Goal: Task Accomplishment & Management: Manage account settings

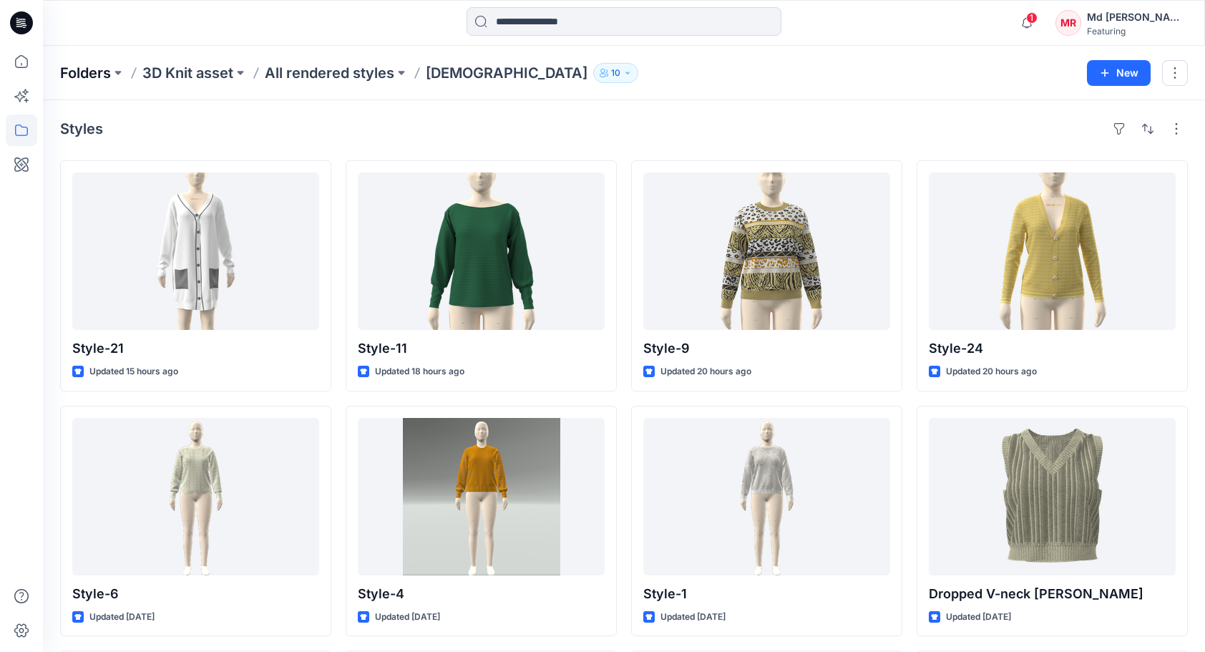
click at [70, 76] on p "Folders" at bounding box center [85, 73] width 51 height 20
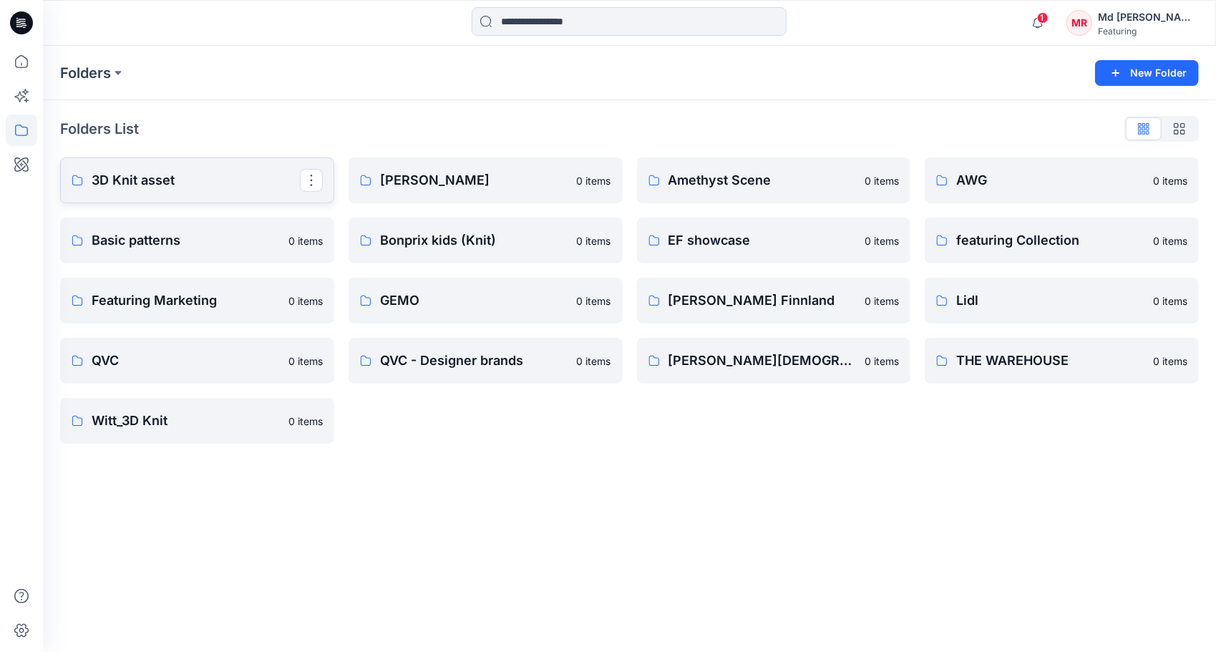
click at [170, 176] on p "3D Knit asset" at bounding box center [196, 180] width 208 height 20
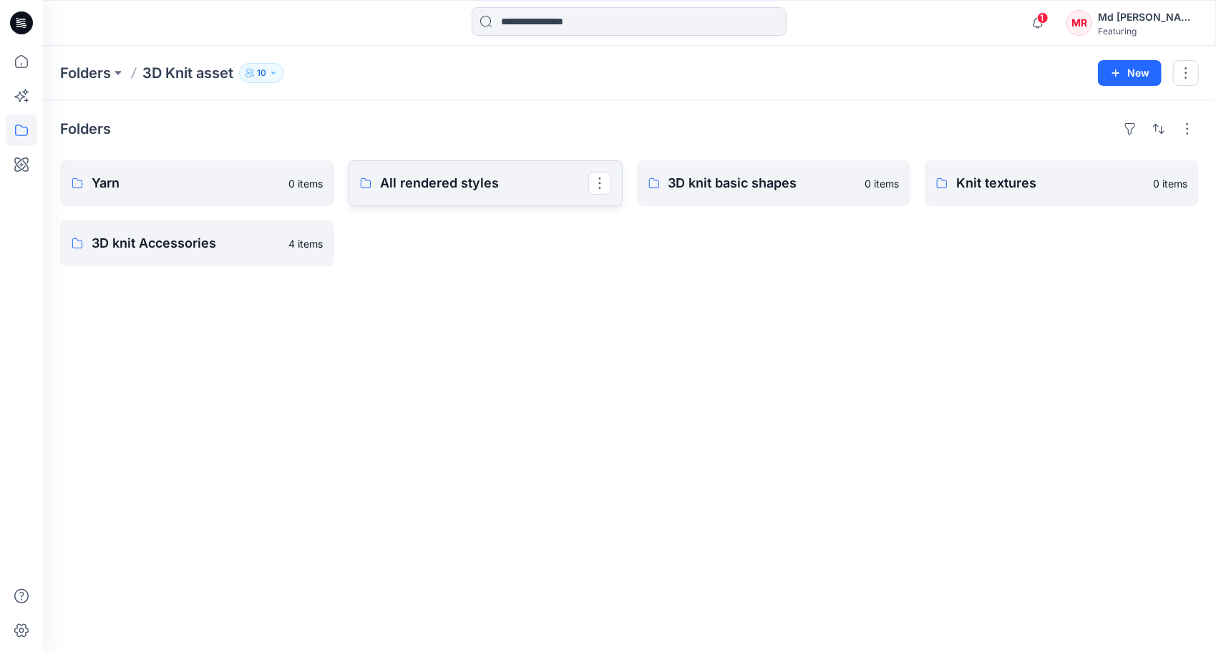
click at [479, 188] on p "All rendered styles" at bounding box center [484, 183] width 208 height 20
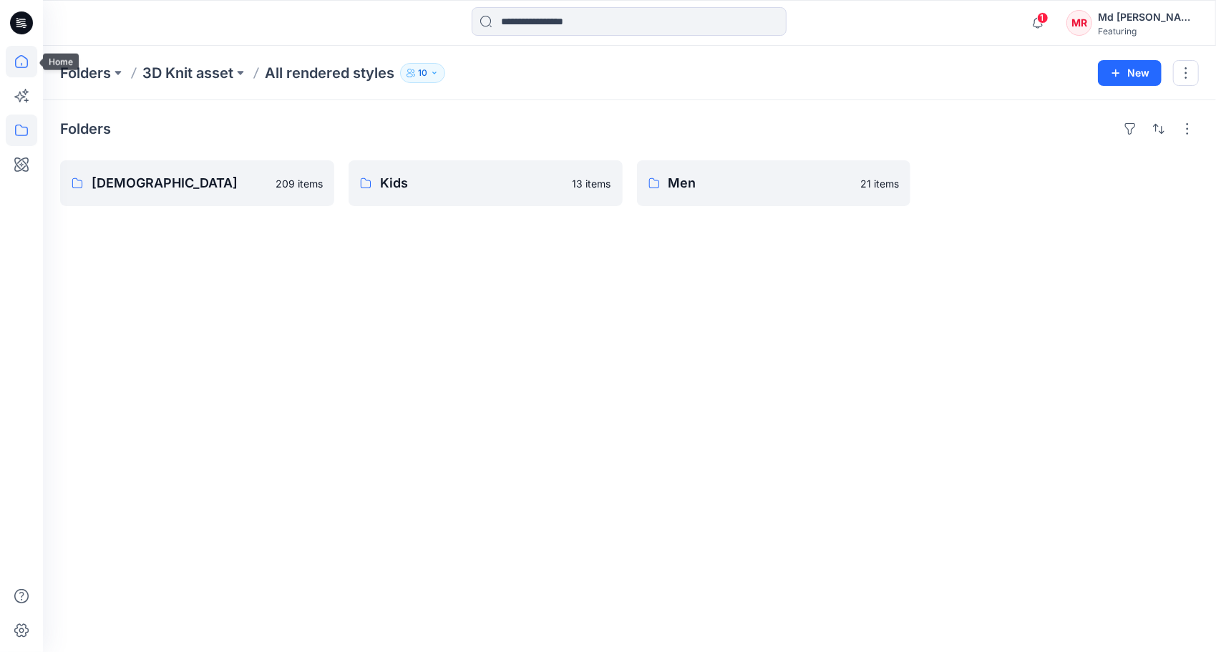
click at [31, 64] on icon at bounding box center [21, 61] width 31 height 31
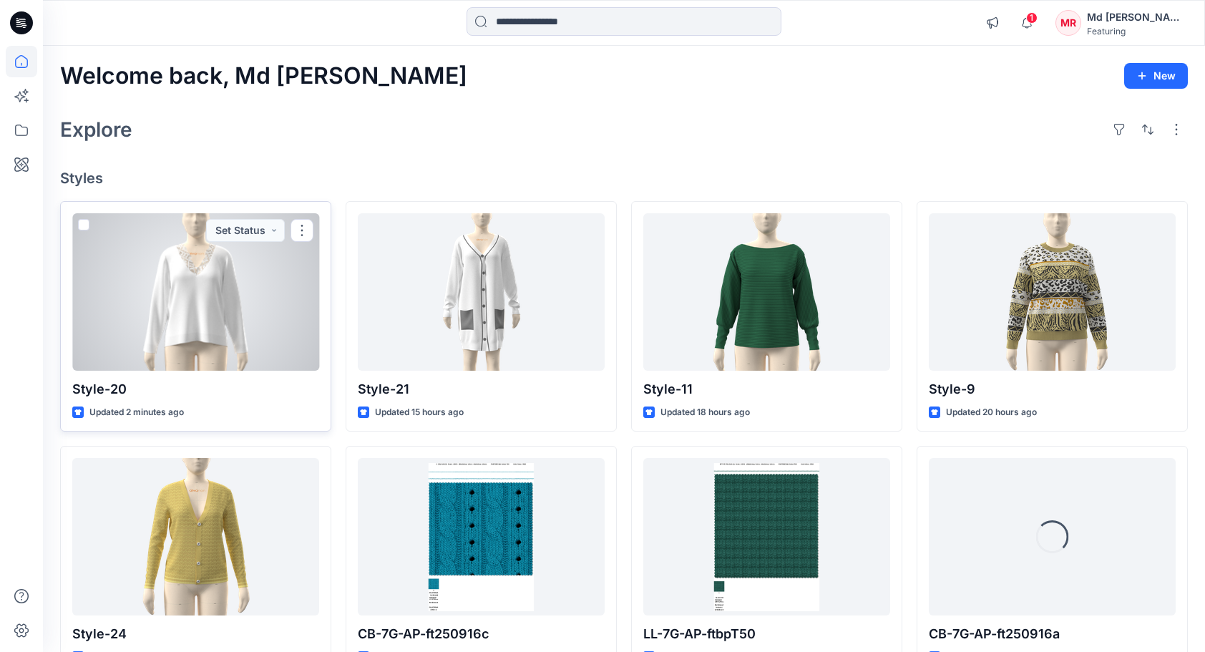
click at [189, 308] on div at bounding box center [195, 291] width 247 height 157
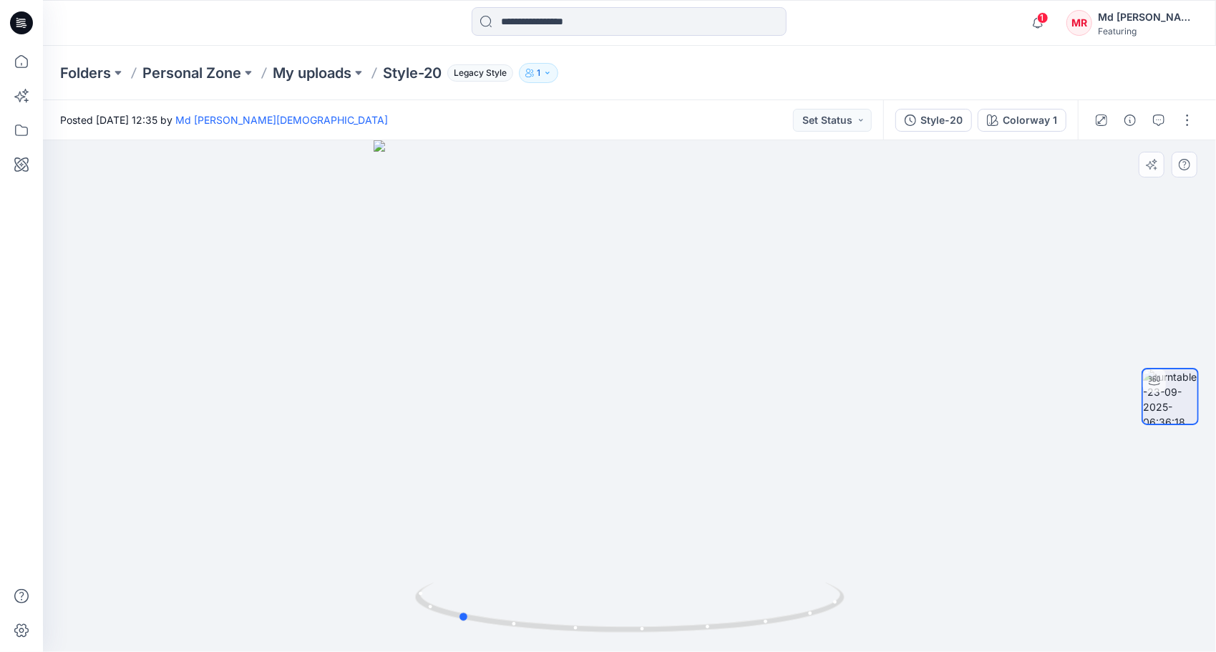
drag, startPoint x: 631, startPoint y: 627, endPoint x: 889, endPoint y: 572, distance: 263.3
click at [889, 572] on div at bounding box center [629, 396] width 1173 height 512
drag, startPoint x: 703, startPoint y: 630, endPoint x: 72, endPoint y: 544, distance: 637.0
click at [72, 544] on div at bounding box center [629, 396] width 1173 height 512
drag, startPoint x: 628, startPoint y: 265, endPoint x: 610, endPoint y: 442, distance: 178.4
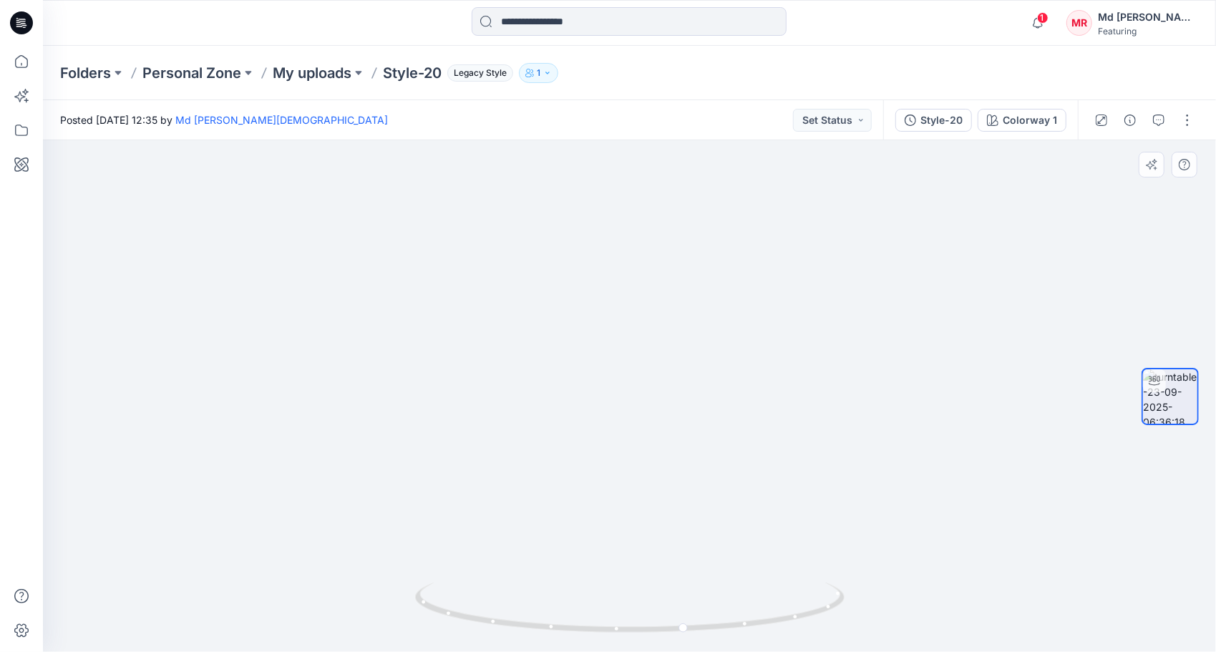
click at [610, 442] on img at bounding box center [611, 300] width 1251 height 704
drag, startPoint x: 691, startPoint y: 631, endPoint x: 265, endPoint y: 631, distance: 425.8
click at [265, 631] on div at bounding box center [629, 396] width 1173 height 512
drag, startPoint x: 689, startPoint y: 629, endPoint x: 1078, endPoint y: 545, distance: 397.5
click at [1081, 548] on div at bounding box center [629, 396] width 1173 height 512
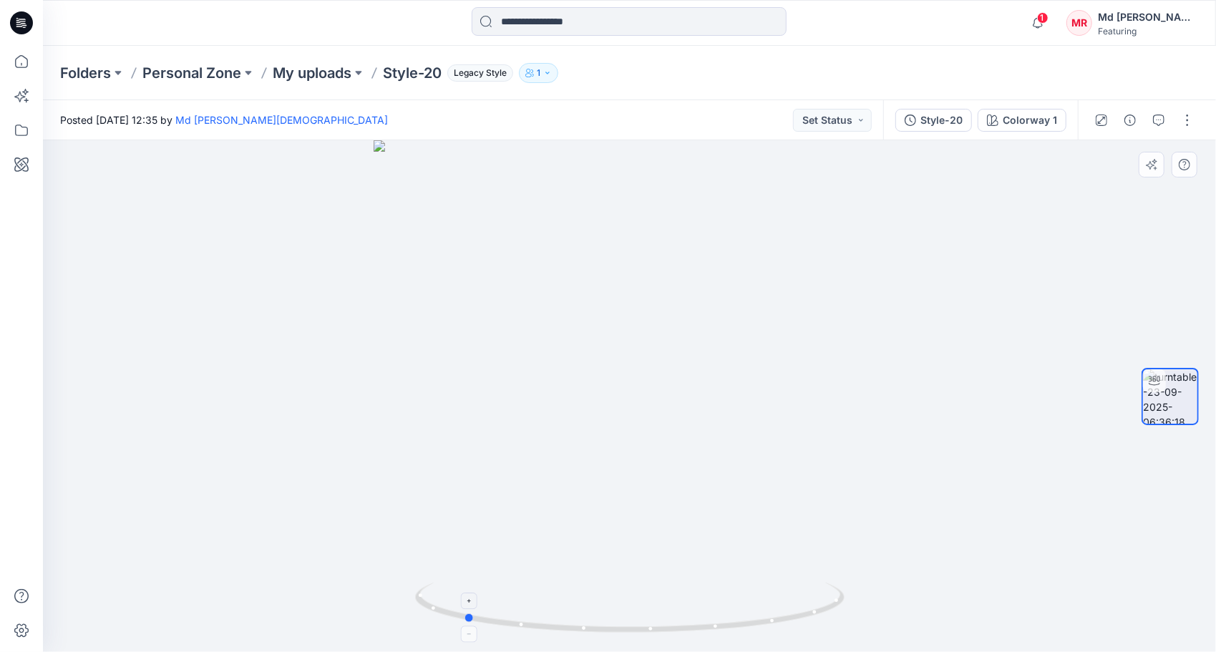
drag, startPoint x: 655, startPoint y: 635, endPoint x: 736, endPoint y: 608, distance: 85.5
click at [887, 620] on div at bounding box center [629, 396] width 1173 height 512
click at [313, 74] on p "My uploads" at bounding box center [312, 73] width 79 height 20
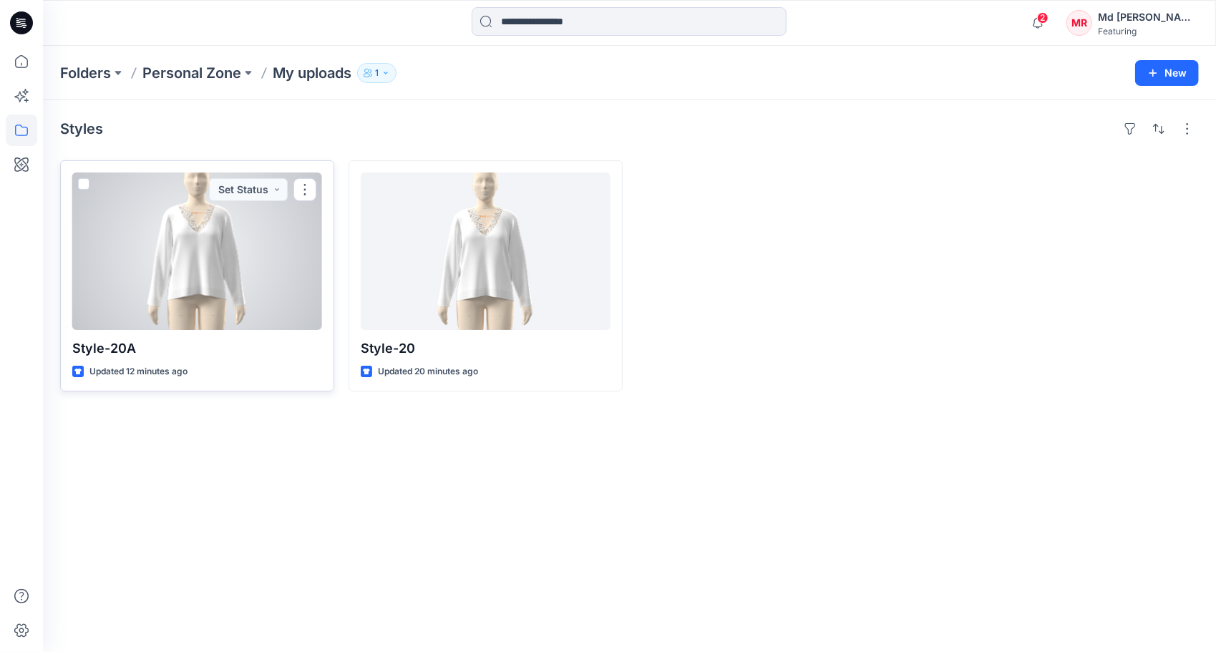
click at [216, 270] on div at bounding box center [197, 250] width 250 height 157
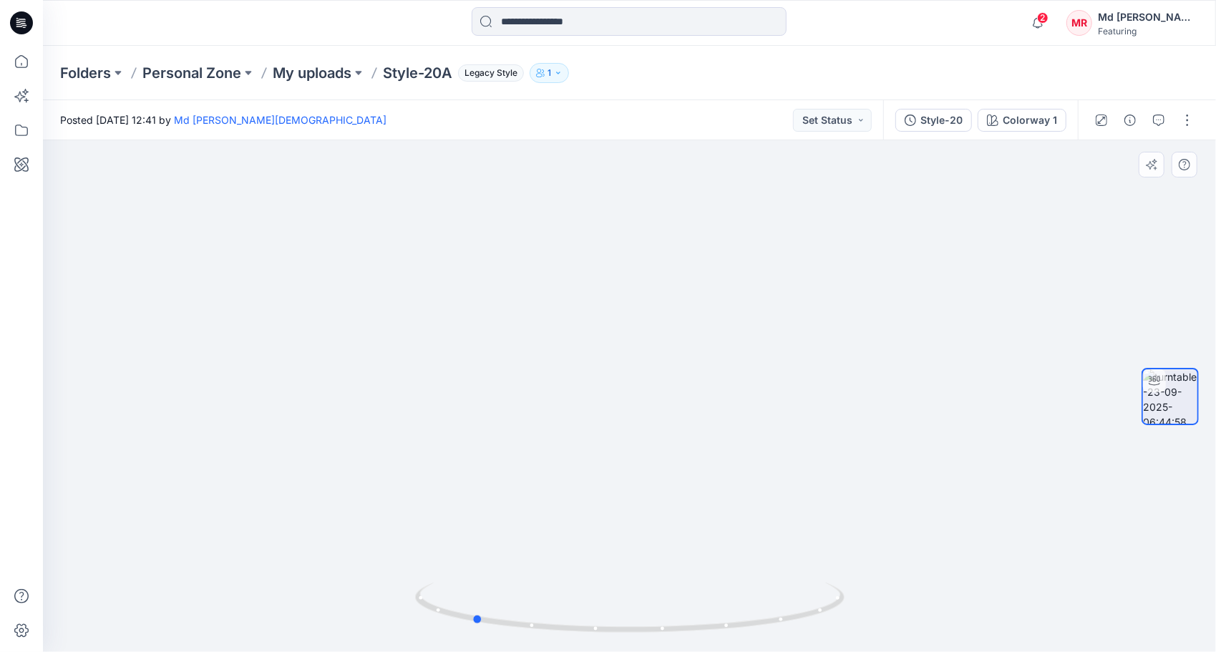
drag, startPoint x: 635, startPoint y: 631, endPoint x: 907, endPoint y: 613, distance: 272.6
click at [907, 613] on div at bounding box center [629, 396] width 1173 height 512
drag, startPoint x: 652, startPoint y: 635, endPoint x: 663, endPoint y: 519, distance: 116.4
click at [411, 605] on div at bounding box center [629, 396] width 1173 height 512
drag, startPoint x: 664, startPoint y: 636, endPoint x: 816, endPoint y: 607, distance: 154.5
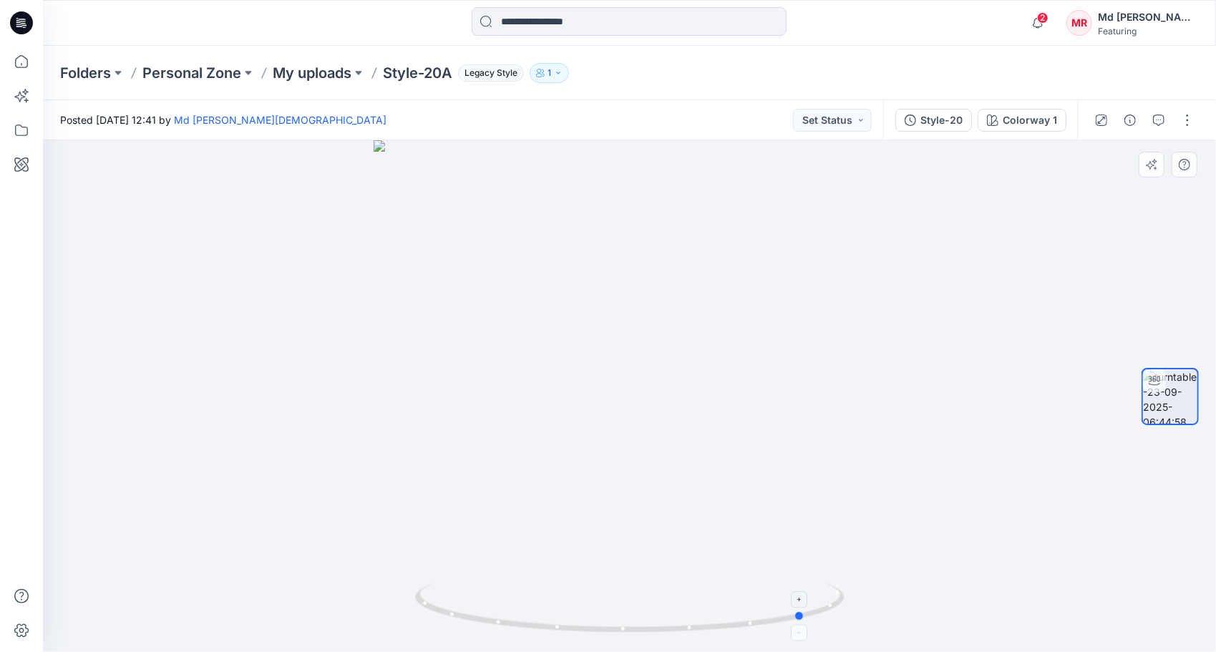
click at [816, 607] on div at bounding box center [629, 396] width 1173 height 512
drag, startPoint x: 721, startPoint y: 630, endPoint x: 175, endPoint y: 588, distance: 546.9
click at [175, 588] on div at bounding box center [629, 396] width 1173 height 512
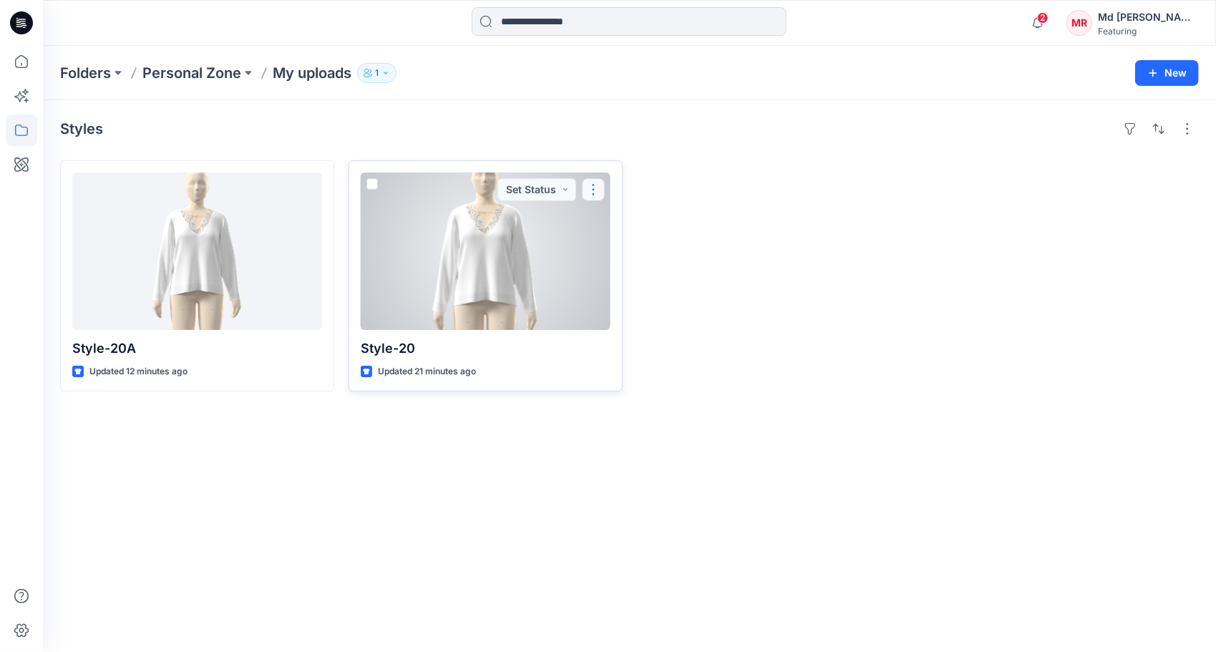
click at [603, 187] on button "button" at bounding box center [593, 189] width 23 height 23
click at [621, 220] on p "Edit" at bounding box center [619, 222] width 18 height 15
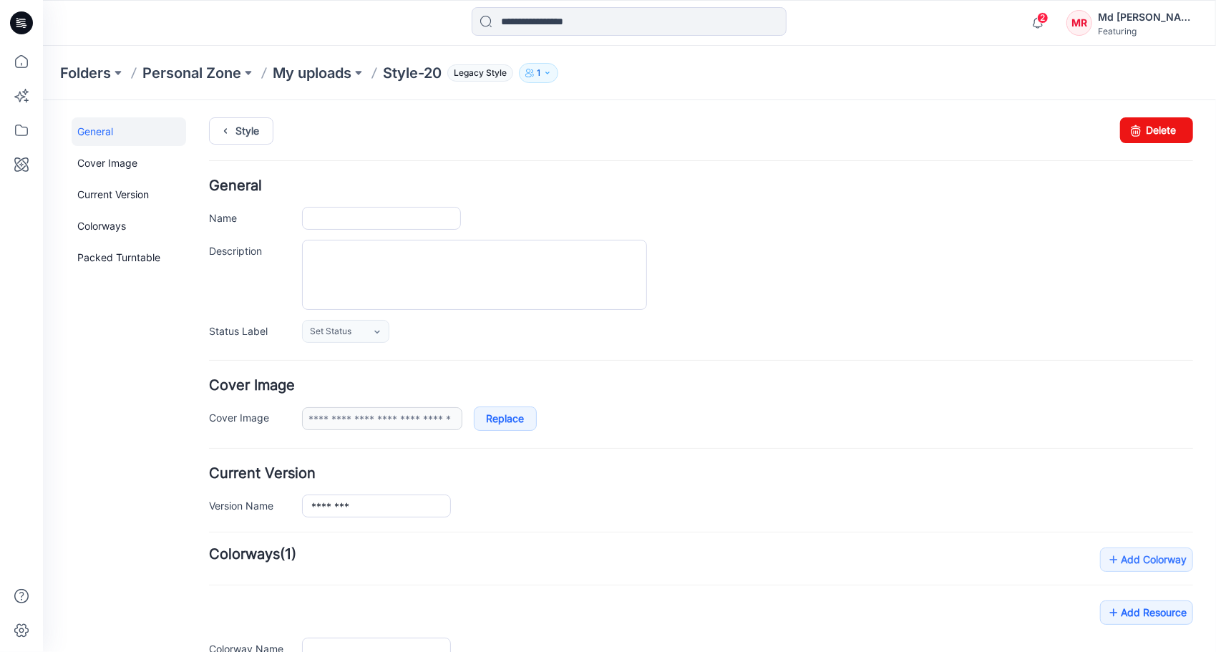
type input "********"
type input "**********"
click at [1170, 128] on link "Delete" at bounding box center [1155, 130] width 73 height 26
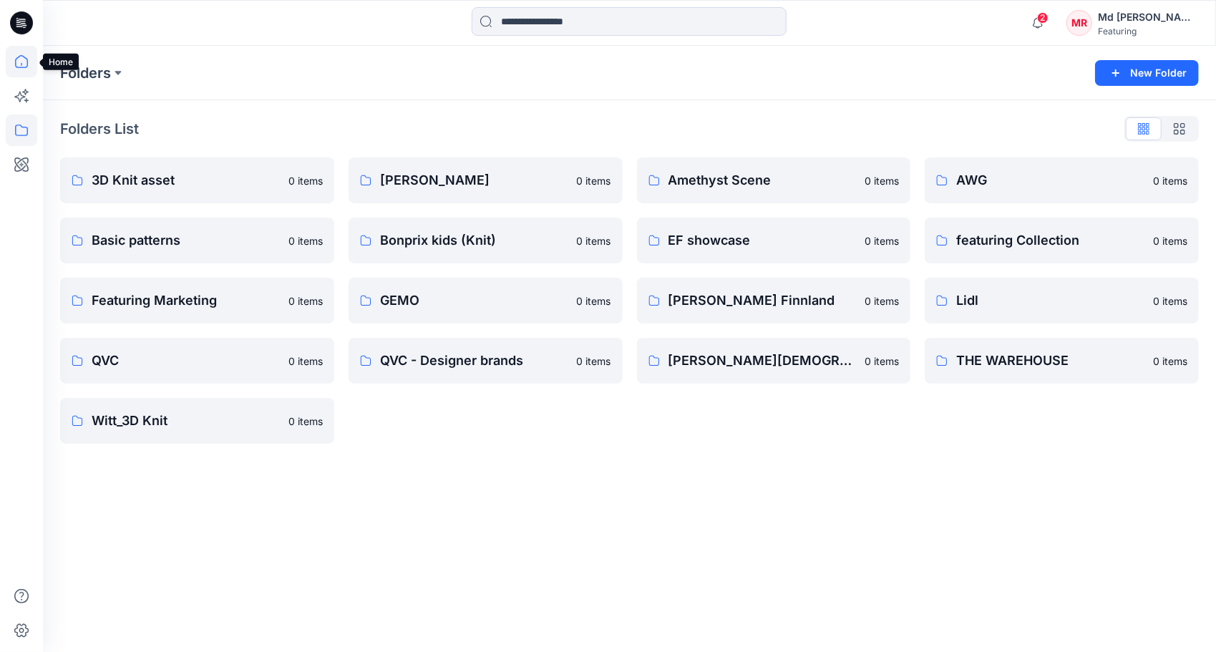
click at [16, 73] on icon at bounding box center [21, 61] width 31 height 31
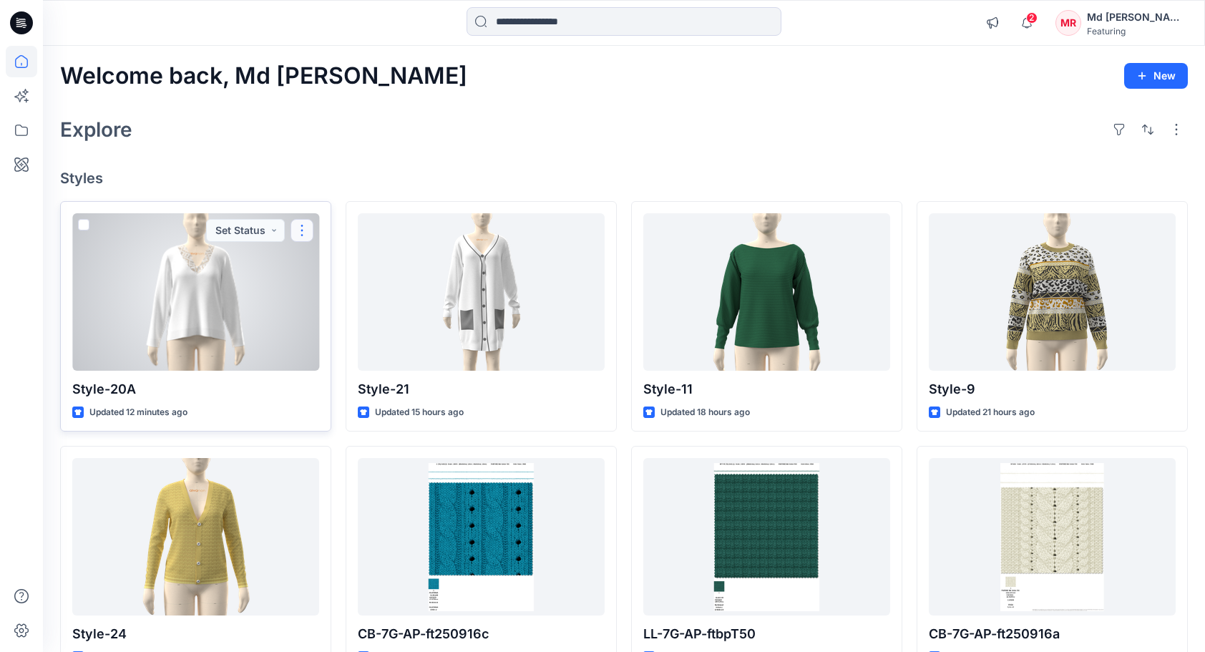
click at [303, 229] on button "button" at bounding box center [302, 230] width 23 height 23
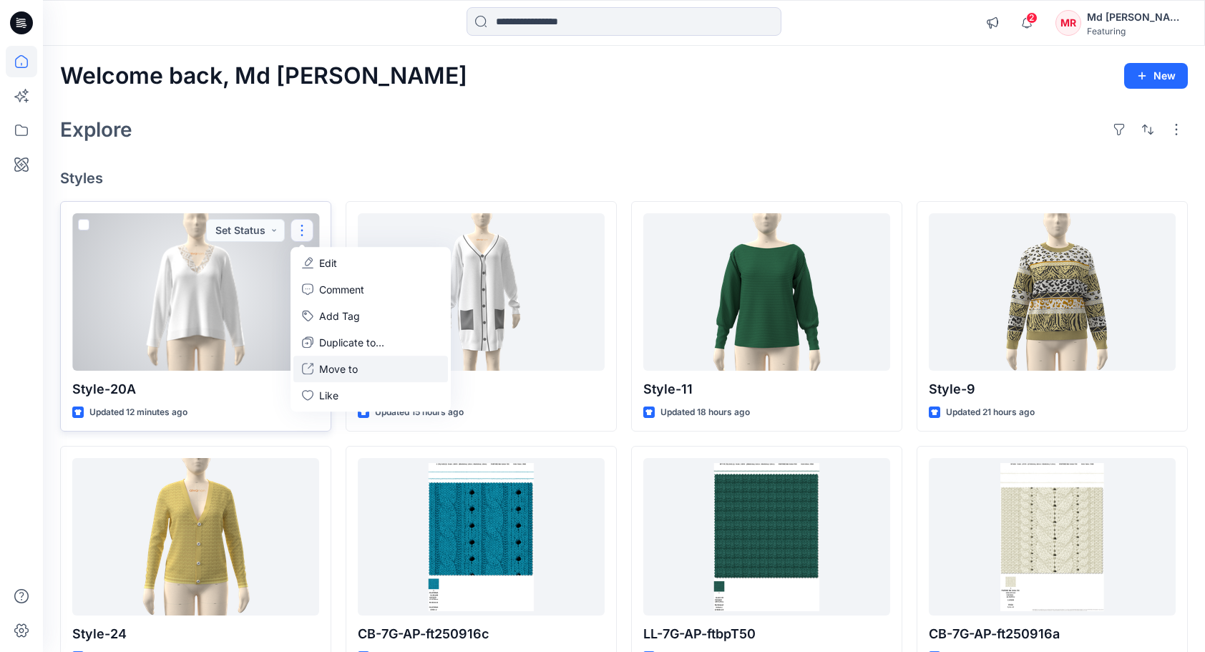
click at [348, 372] on p "Move to" at bounding box center [338, 368] width 39 height 15
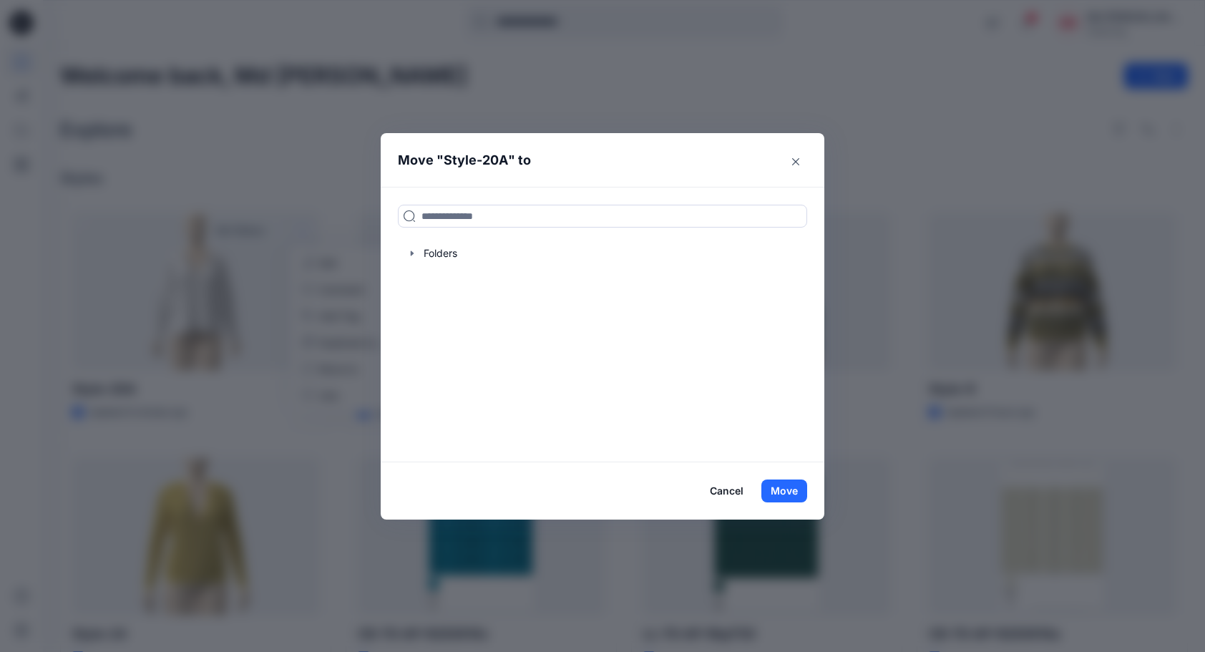
click at [397, 251] on div "Folders" at bounding box center [603, 324] width 444 height 275
click at [409, 254] on div at bounding box center [602, 253] width 409 height 29
click at [418, 255] on icon "button" at bounding box center [411, 253] width 11 height 11
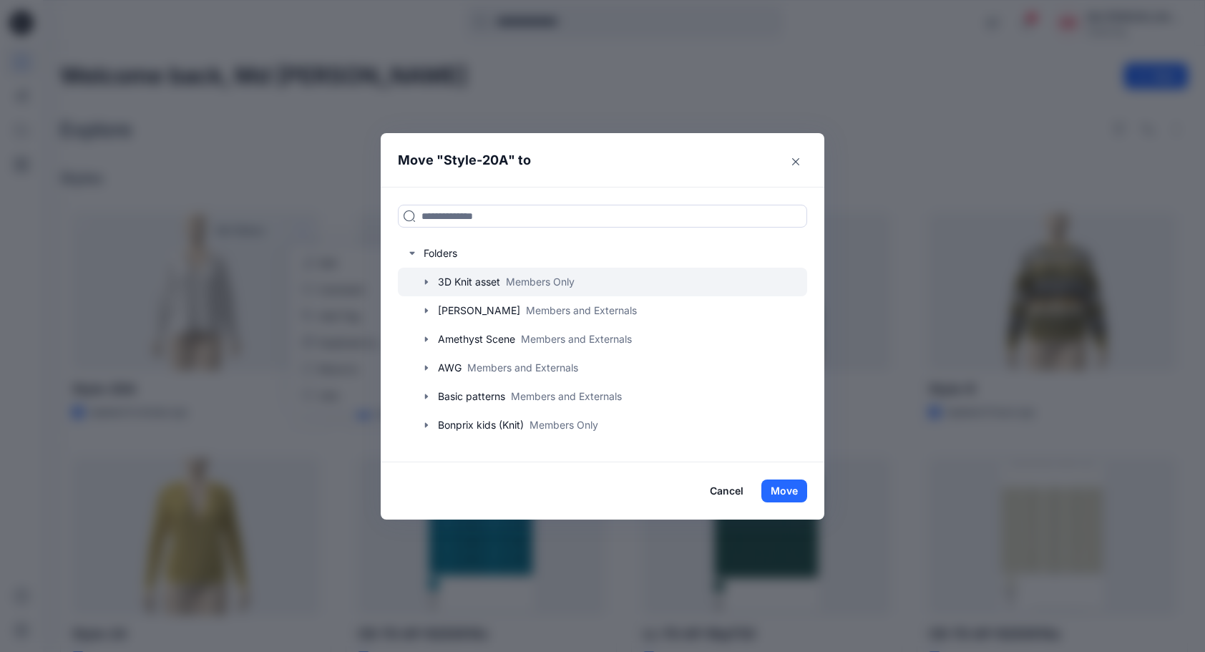
click at [432, 283] on icon "button" at bounding box center [426, 281] width 11 height 11
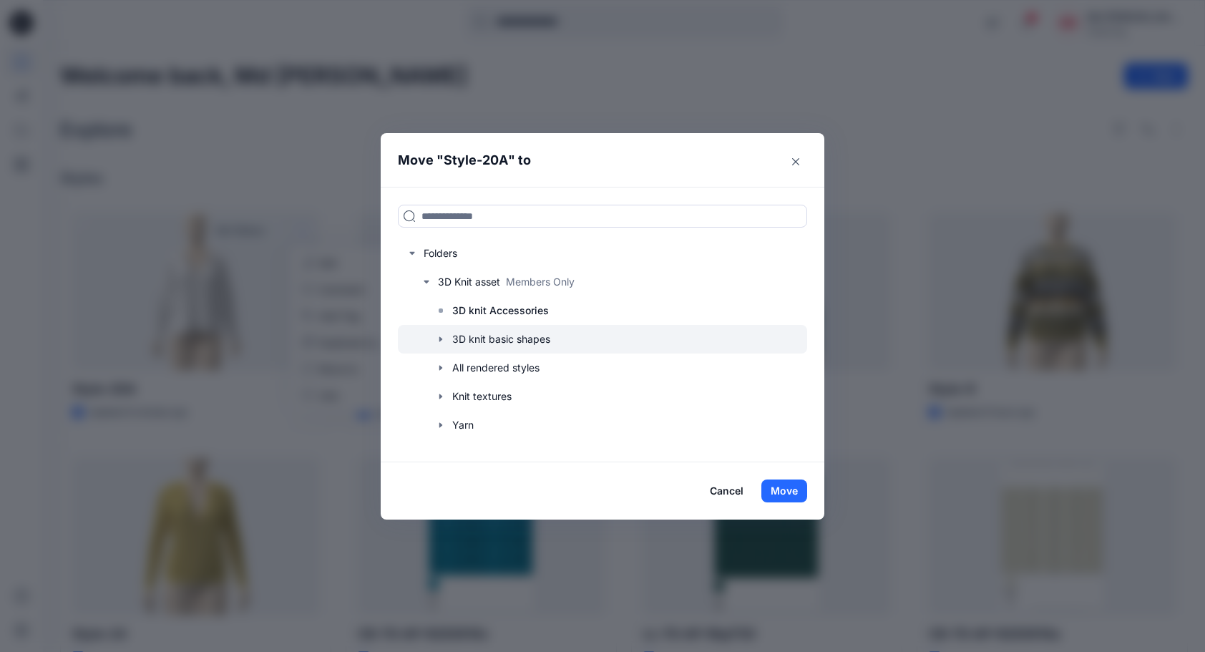
click at [444, 338] on icon "button" at bounding box center [440, 338] width 11 height 11
click at [447, 341] on icon "button" at bounding box center [440, 338] width 11 height 11
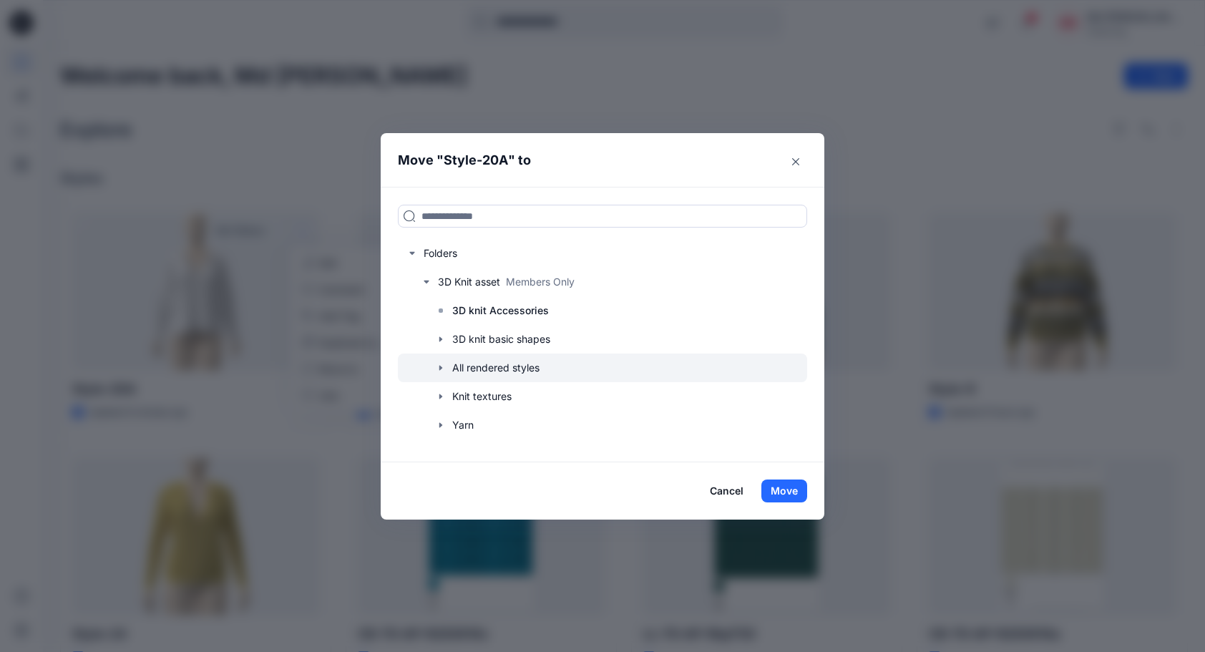
click at [447, 366] on icon "button" at bounding box center [440, 367] width 11 height 11
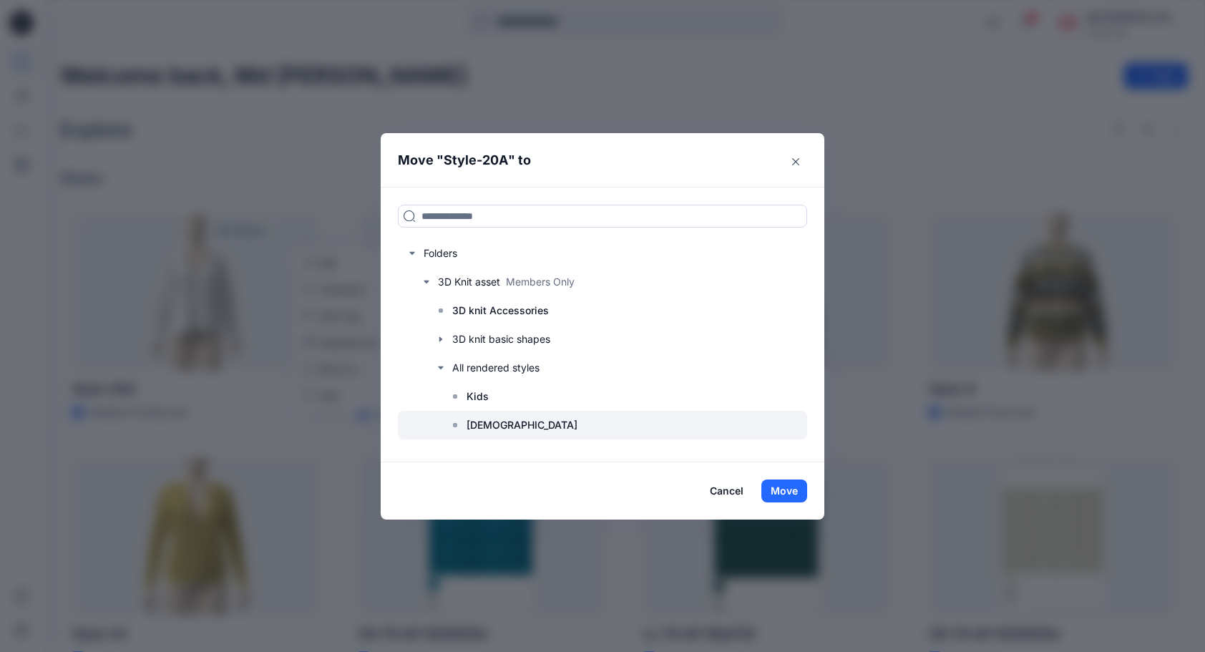
click at [497, 421] on p "[DEMOGRAPHIC_DATA]" at bounding box center [522, 424] width 111 height 17
click at [791, 488] on button "Move" at bounding box center [784, 490] width 46 height 23
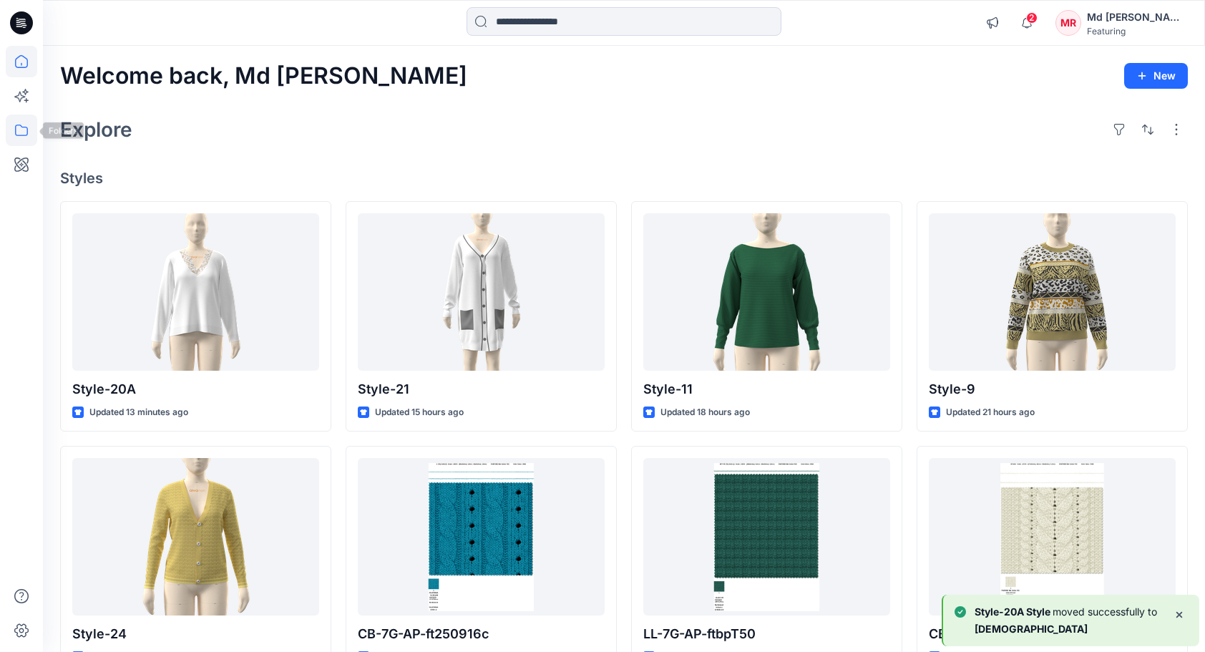
click at [29, 127] on icon at bounding box center [21, 129] width 31 height 31
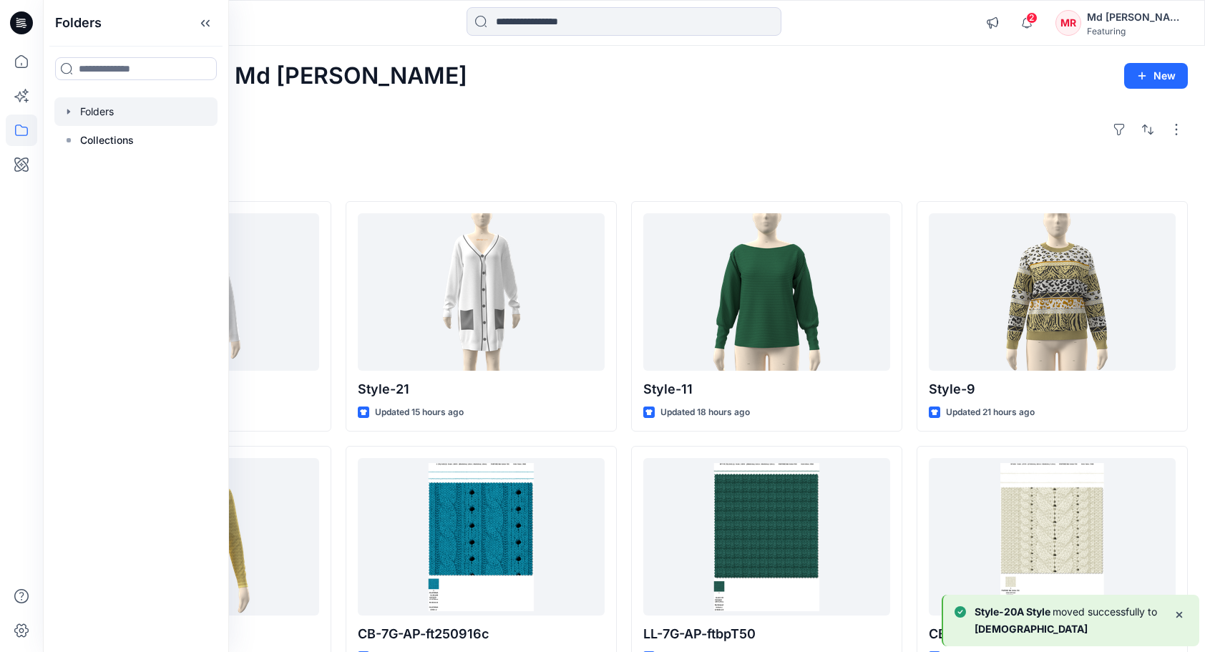
click at [111, 108] on div at bounding box center [135, 111] width 163 height 29
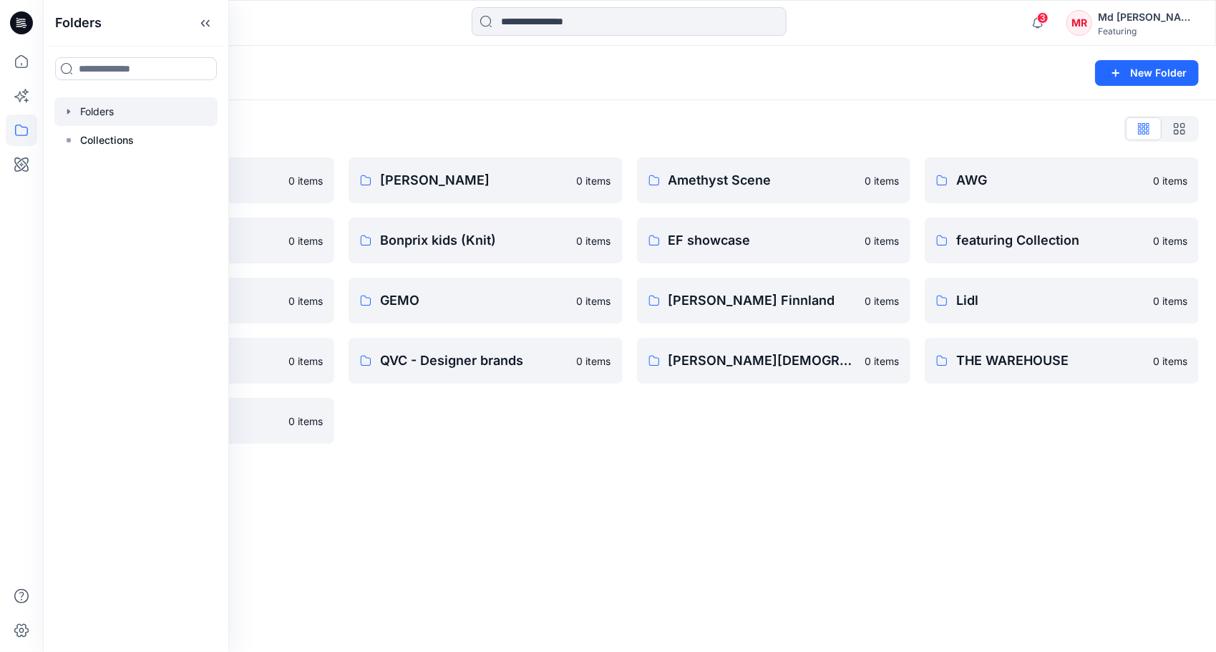
click at [414, 122] on div "Folders List" at bounding box center [629, 128] width 1139 height 23
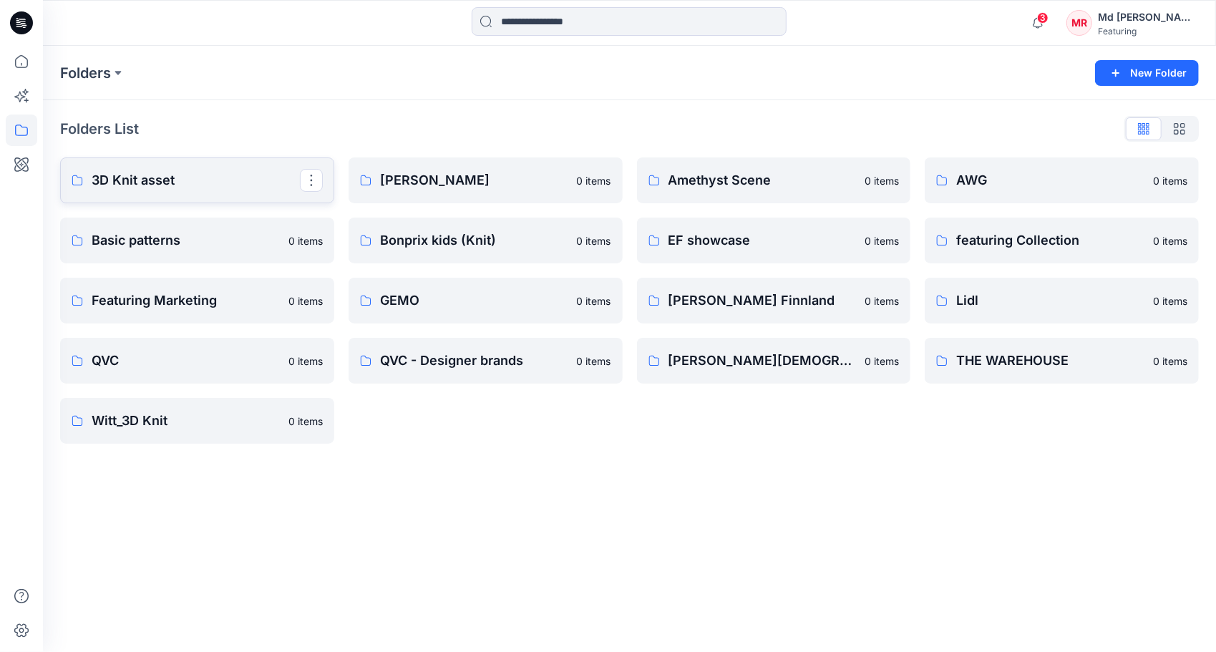
click at [169, 185] on p "3D Knit asset" at bounding box center [196, 180] width 208 height 20
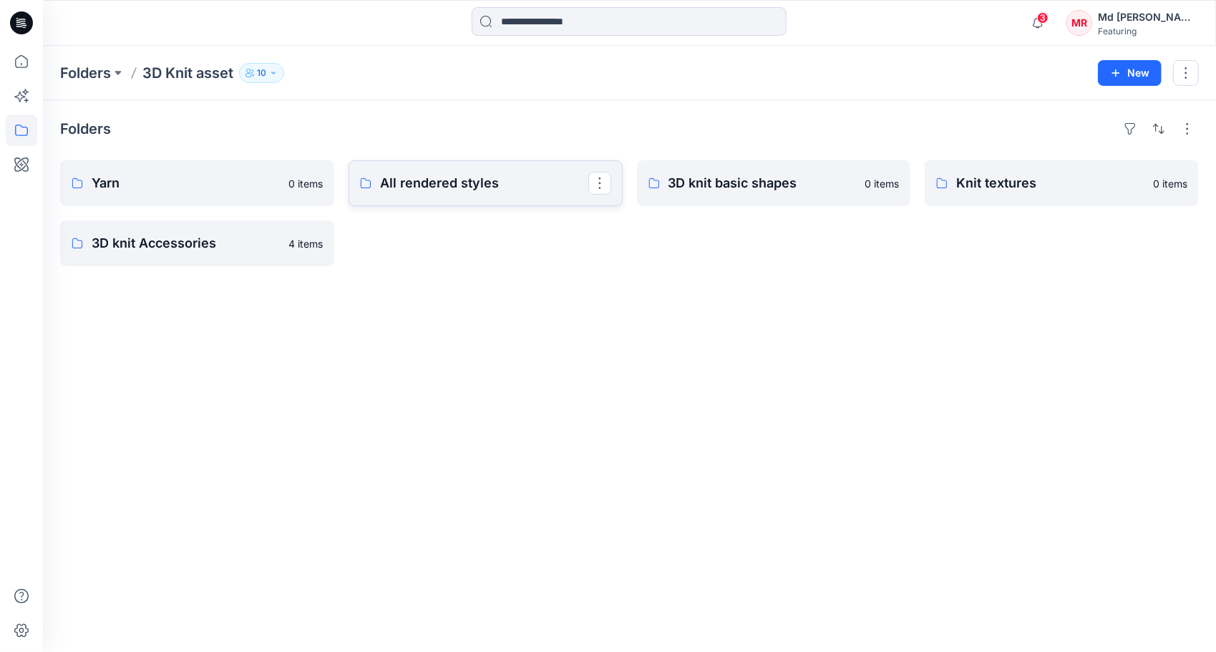
click at [406, 180] on p "All rendered styles" at bounding box center [484, 183] width 208 height 20
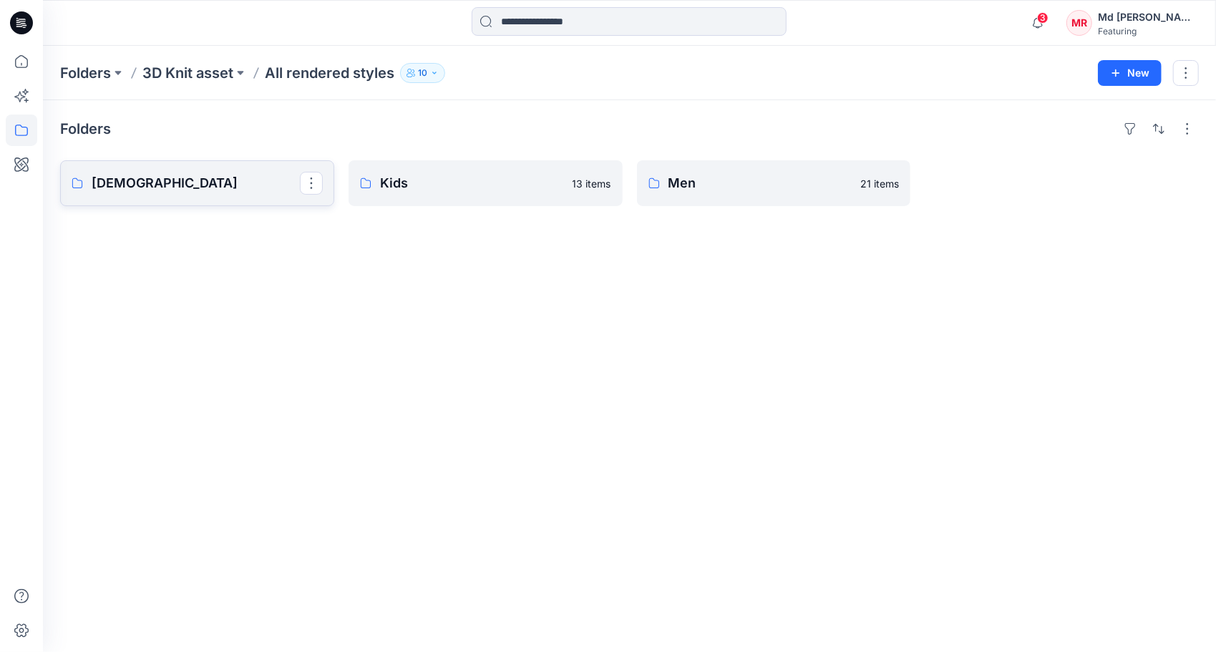
click at [170, 179] on p "[DEMOGRAPHIC_DATA]" at bounding box center [196, 183] width 208 height 20
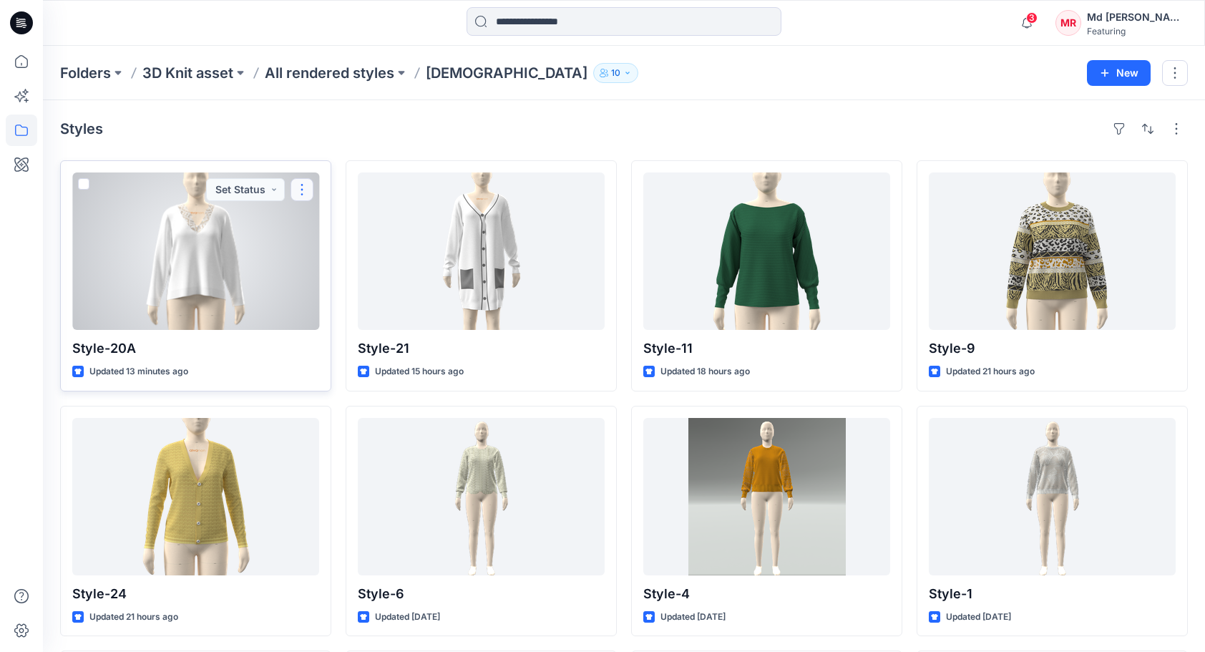
click at [303, 190] on button "button" at bounding box center [302, 189] width 23 height 23
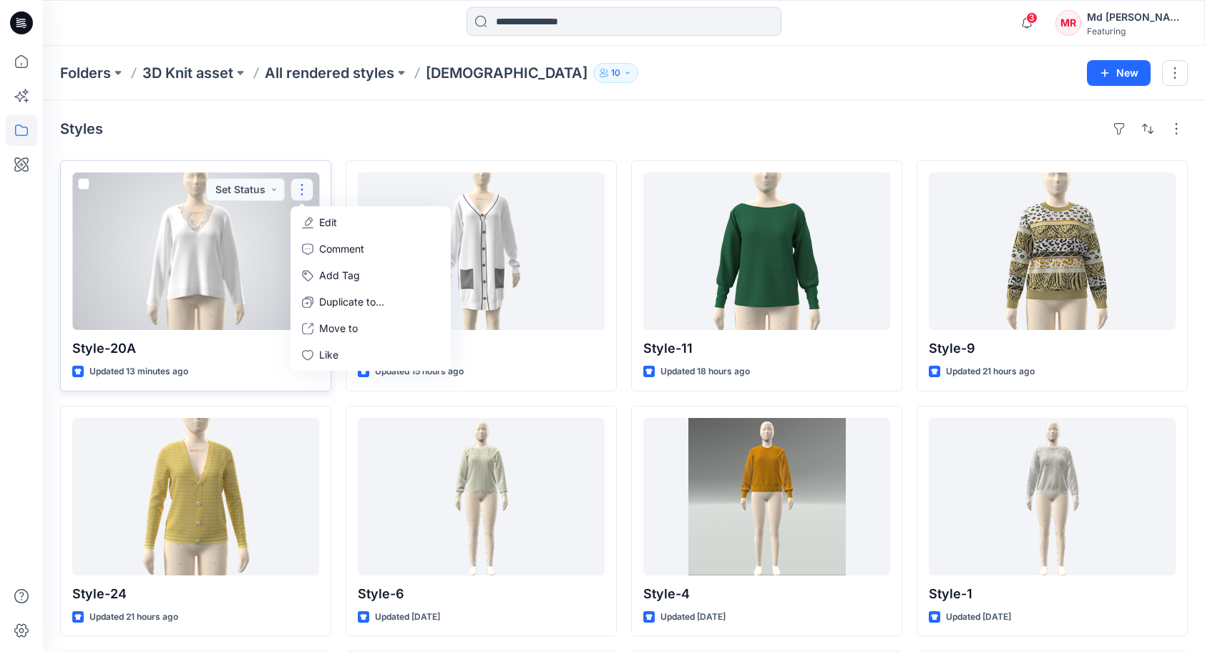
click at [333, 215] on p "Edit" at bounding box center [328, 222] width 18 height 15
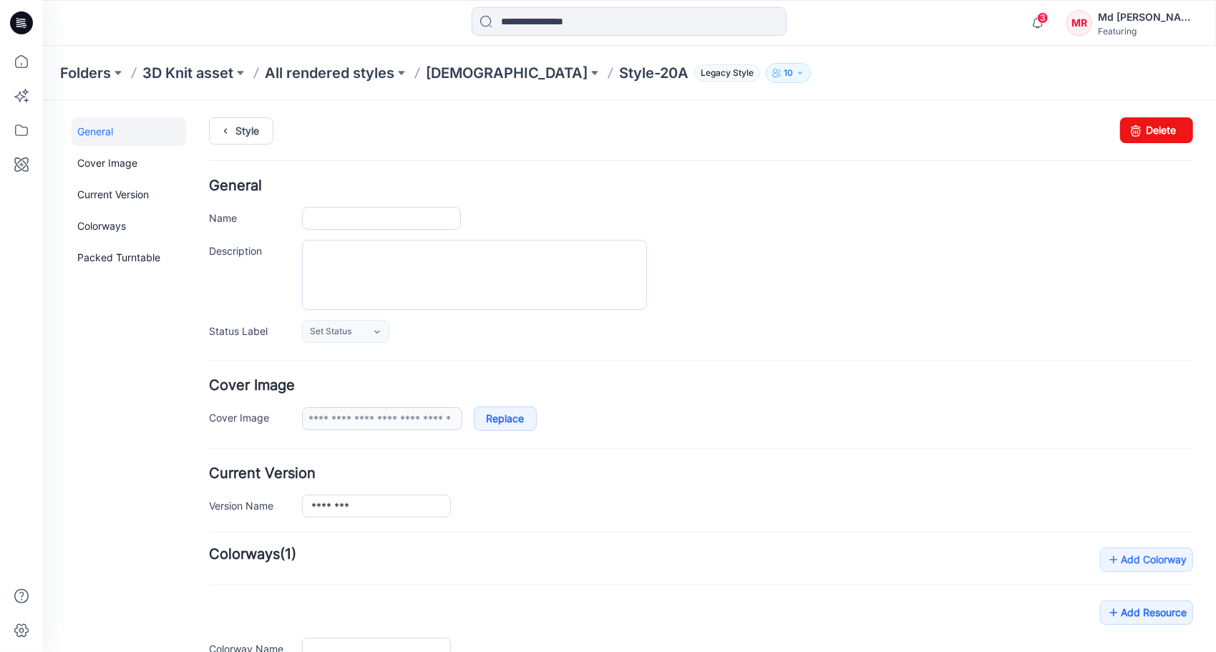
type input "*********"
type input "**********"
drag, startPoint x: 350, startPoint y: 220, endPoint x: 386, endPoint y: 220, distance: 35.8
click at [386, 220] on input "*********" at bounding box center [380, 217] width 159 height 23
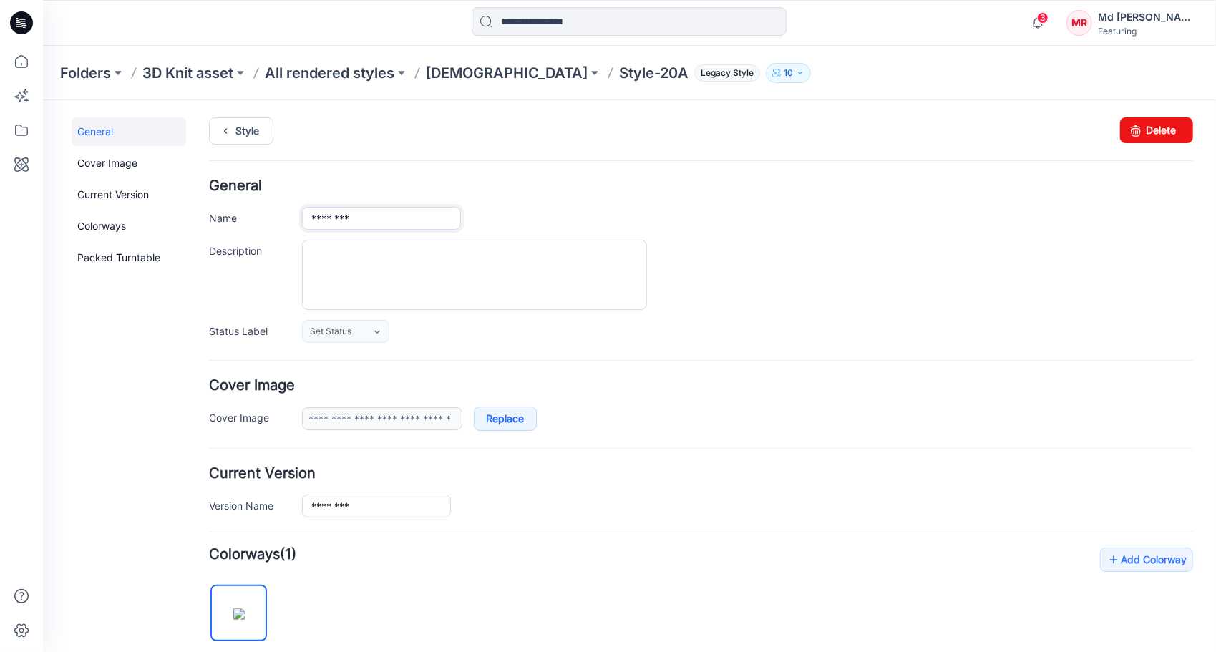
type input "********"
click at [589, 171] on div "Style Changes Saved Delete" at bounding box center [700, 148] width 984 height 62
click at [693, 210] on div "********" at bounding box center [746, 217] width 891 height 23
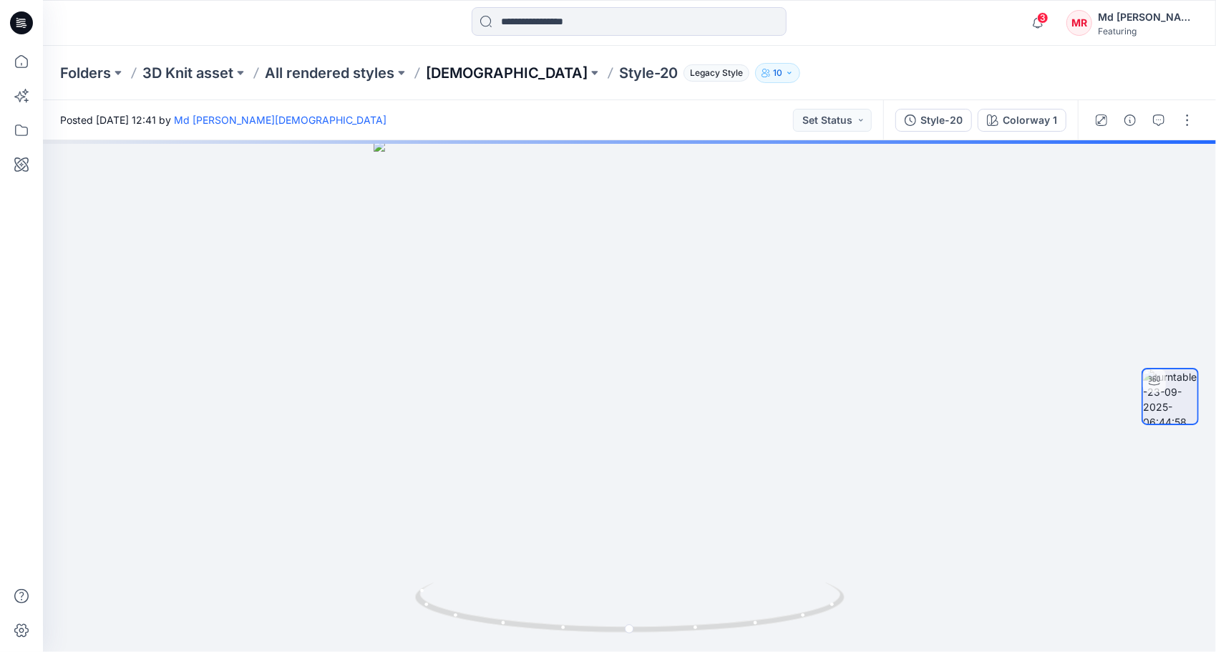
click at [447, 76] on p "[DEMOGRAPHIC_DATA]" at bounding box center [507, 73] width 162 height 20
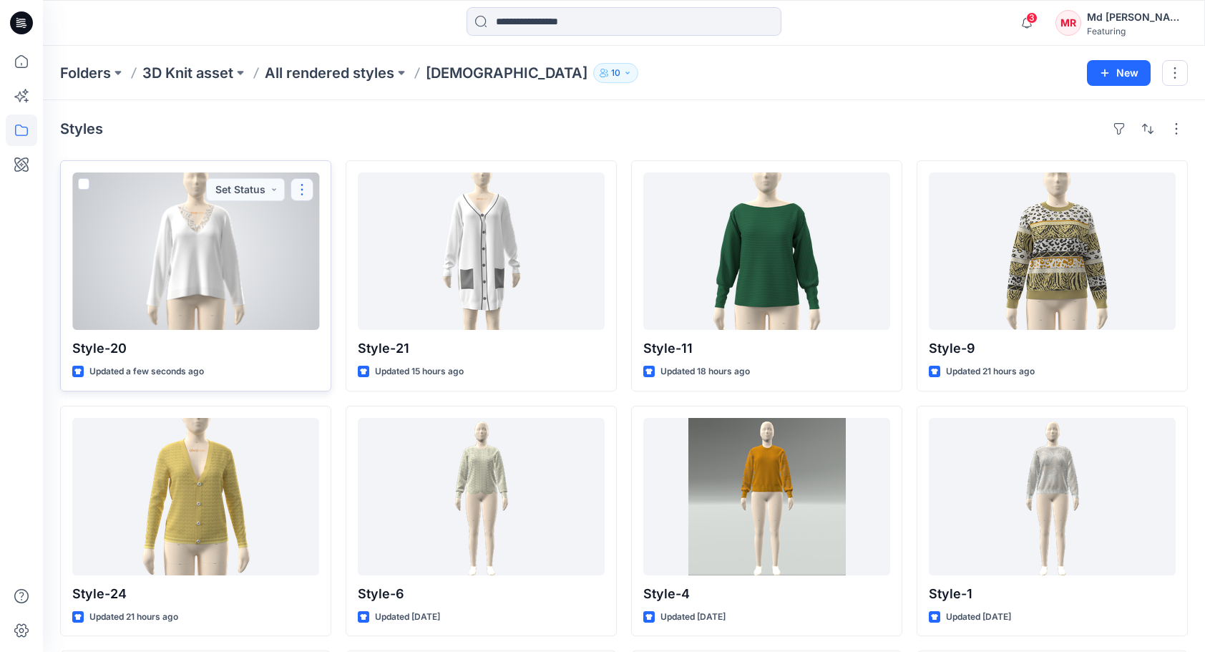
click at [301, 190] on button "button" at bounding box center [302, 189] width 23 height 23
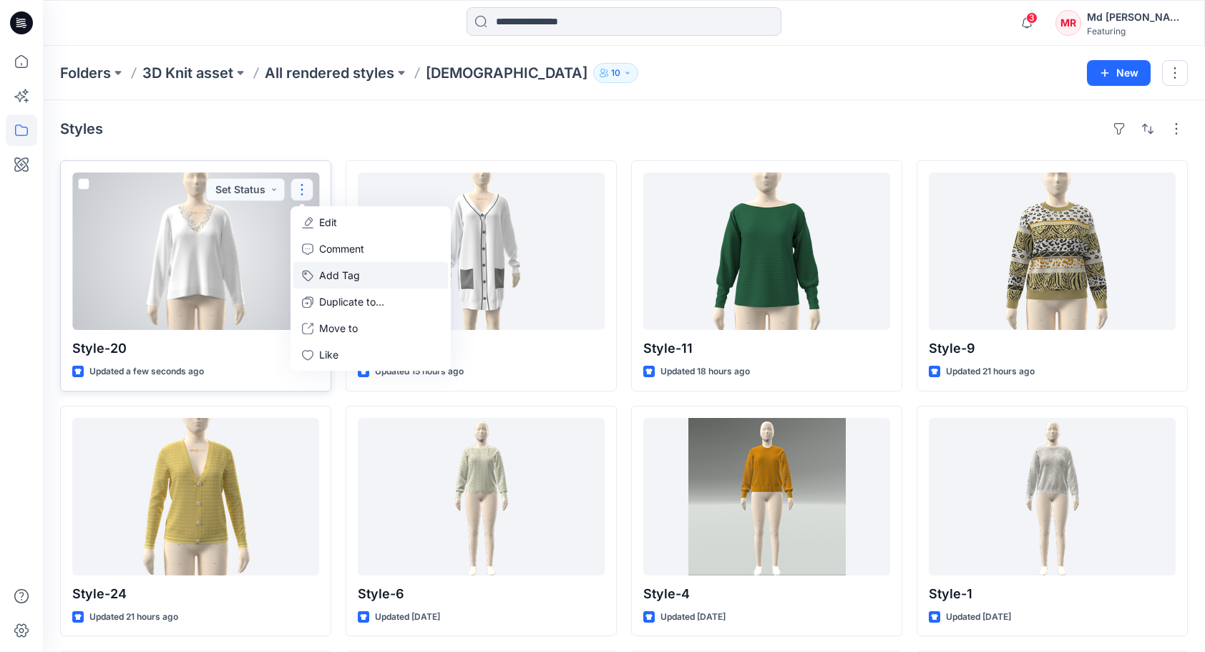
click at [346, 283] on button "Add Tag" at bounding box center [370, 275] width 155 height 26
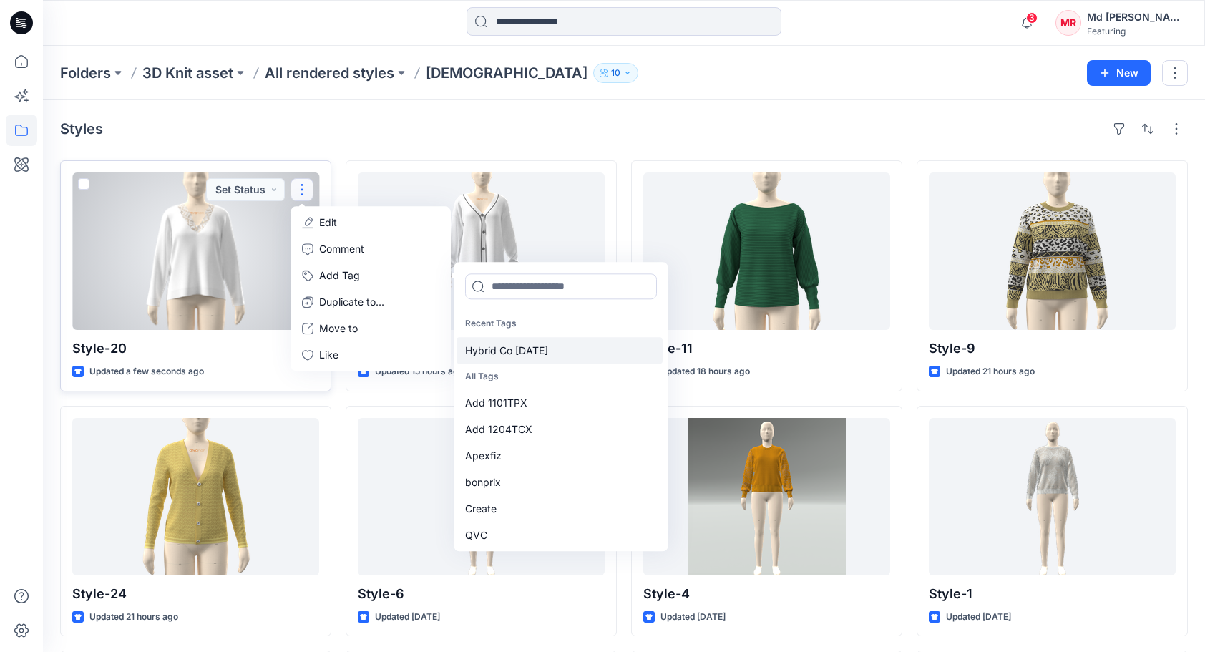
click at [531, 346] on div "Hybrid Co Oct25" at bounding box center [560, 350] width 206 height 26
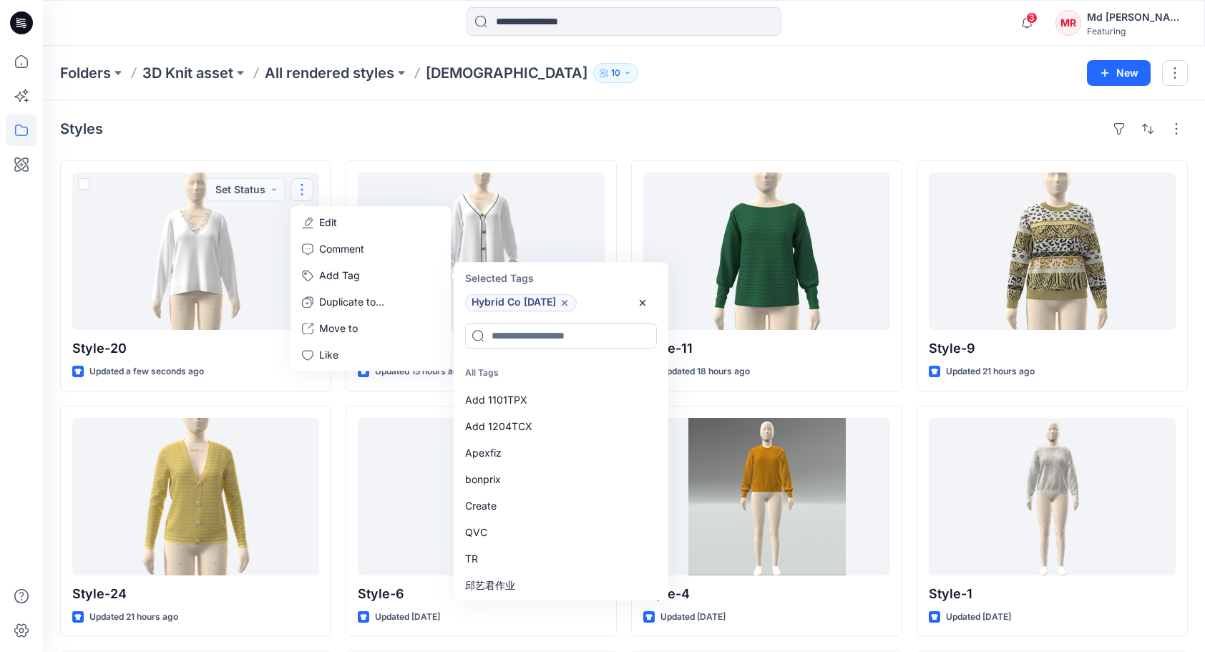
click at [482, 136] on div "Styles" at bounding box center [624, 128] width 1128 height 23
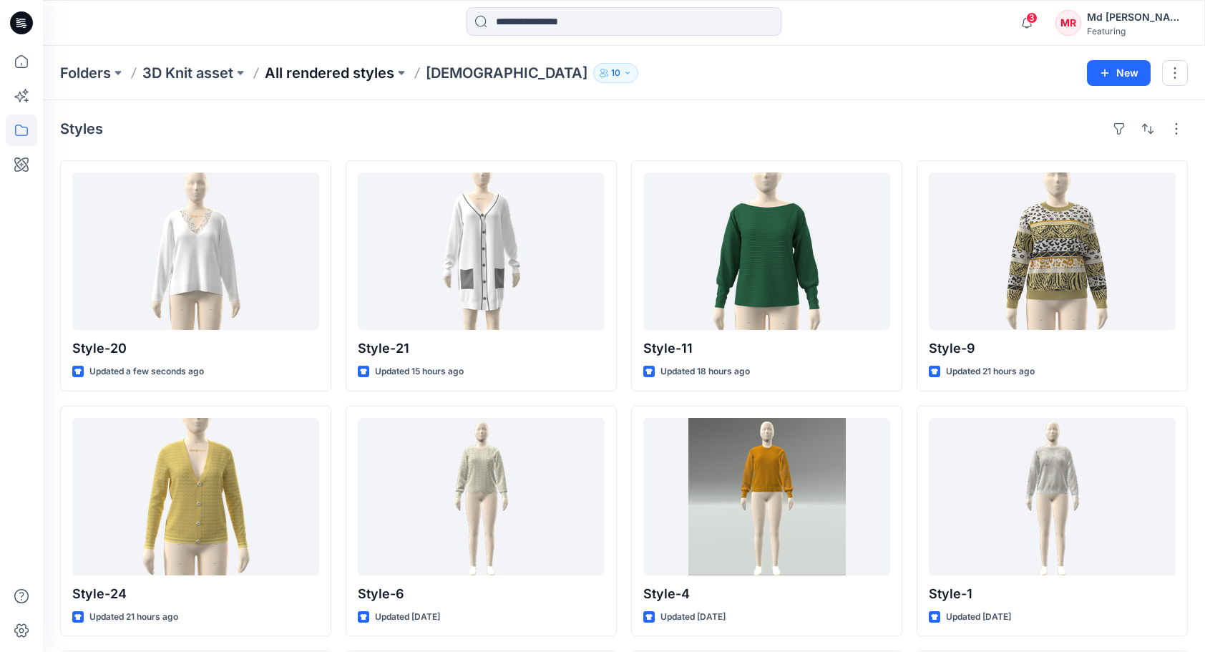
click at [293, 76] on p "All rendered styles" at bounding box center [330, 73] width 130 height 20
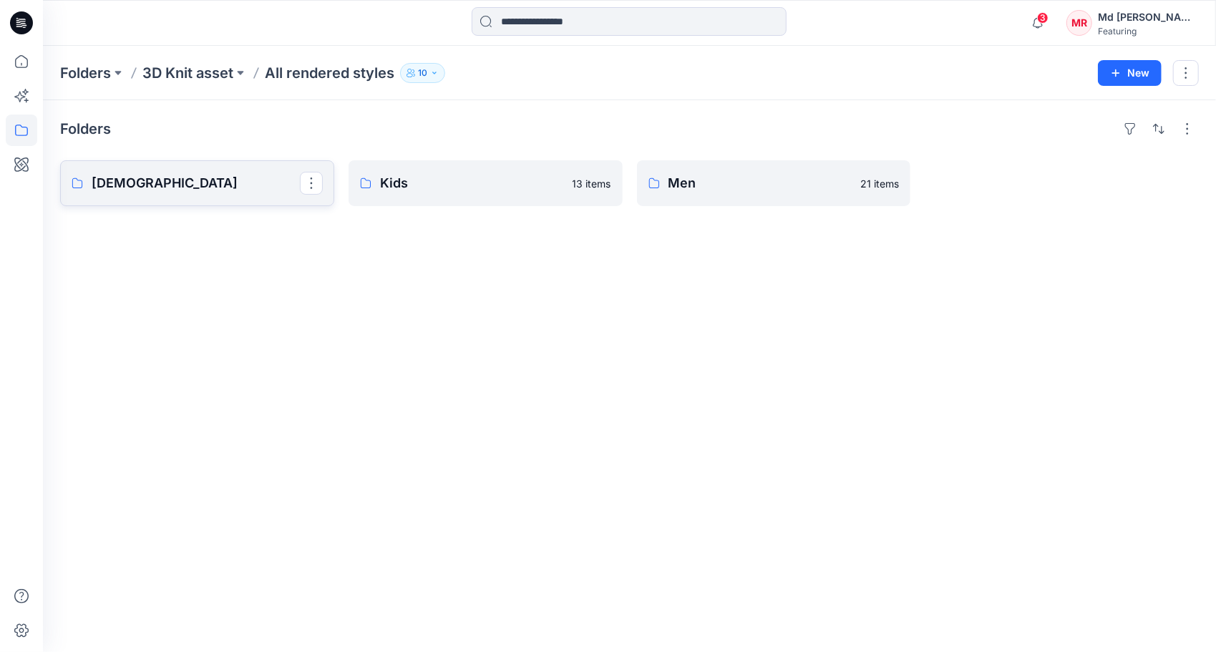
click at [119, 192] on p "[DEMOGRAPHIC_DATA]" at bounding box center [196, 183] width 208 height 20
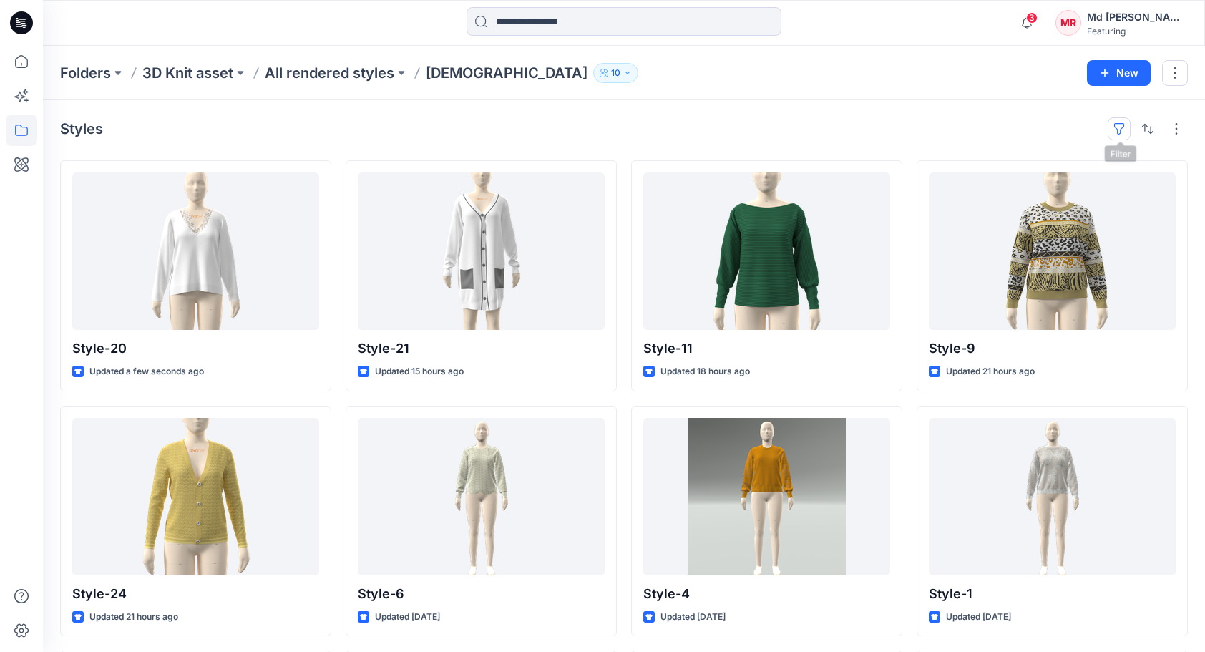
click at [1115, 125] on button "button" at bounding box center [1119, 128] width 23 height 23
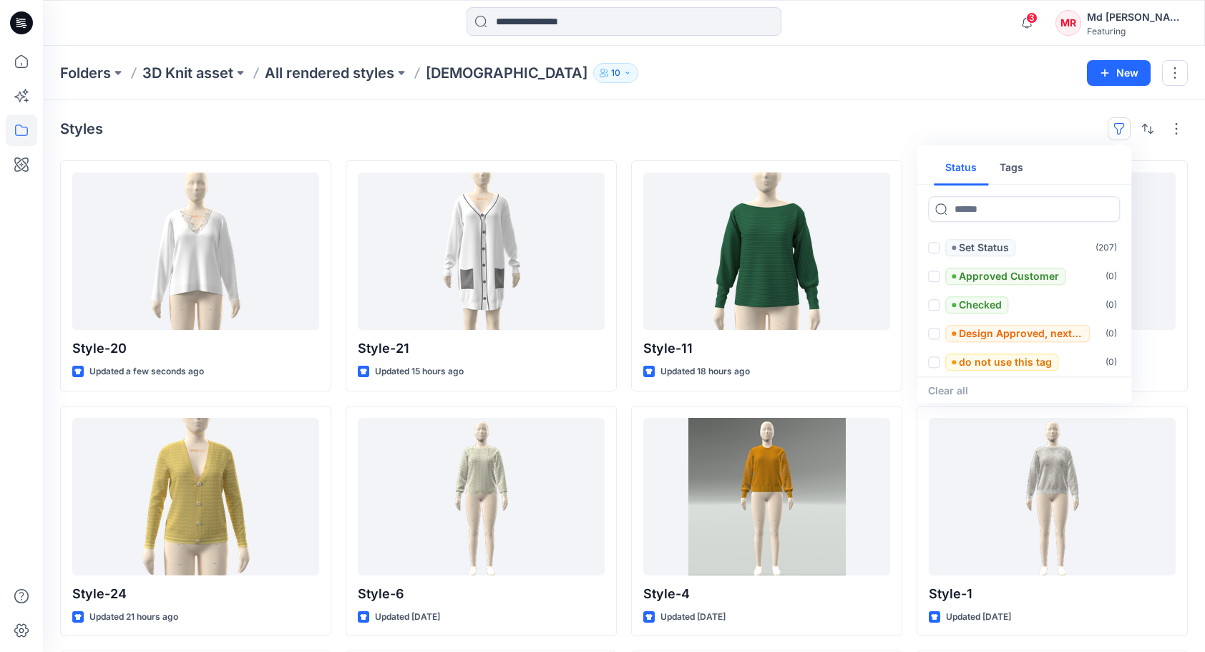
click at [1012, 170] on button "Tags" at bounding box center [1011, 168] width 47 height 34
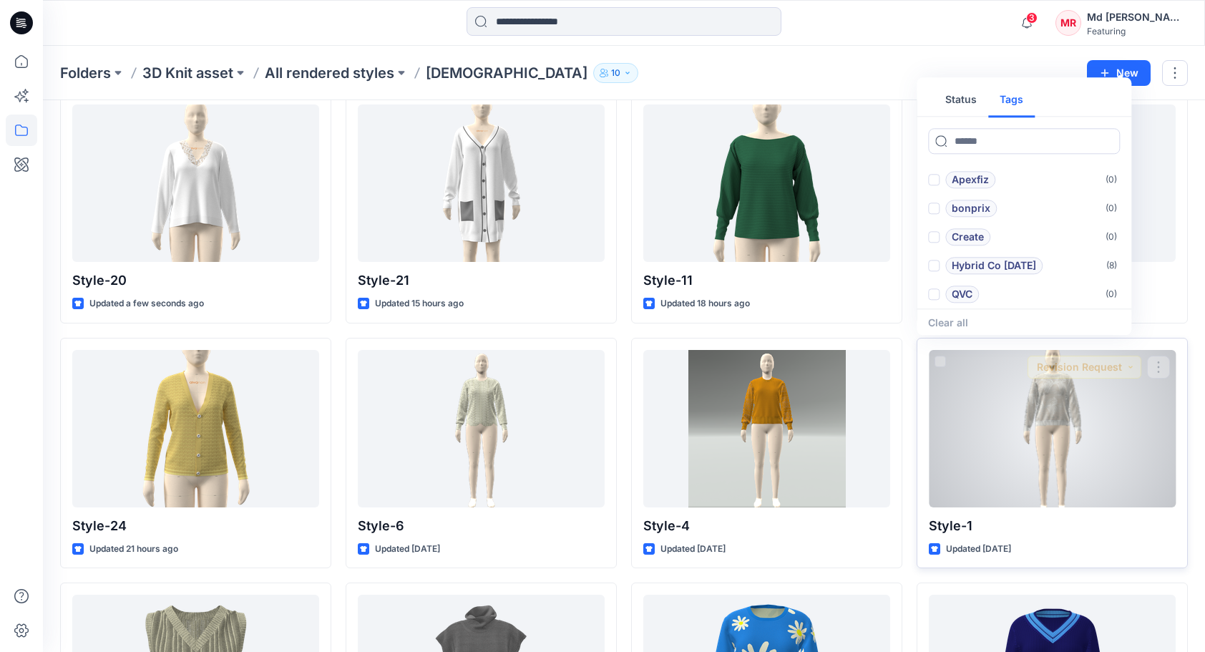
scroll to position [72, 0]
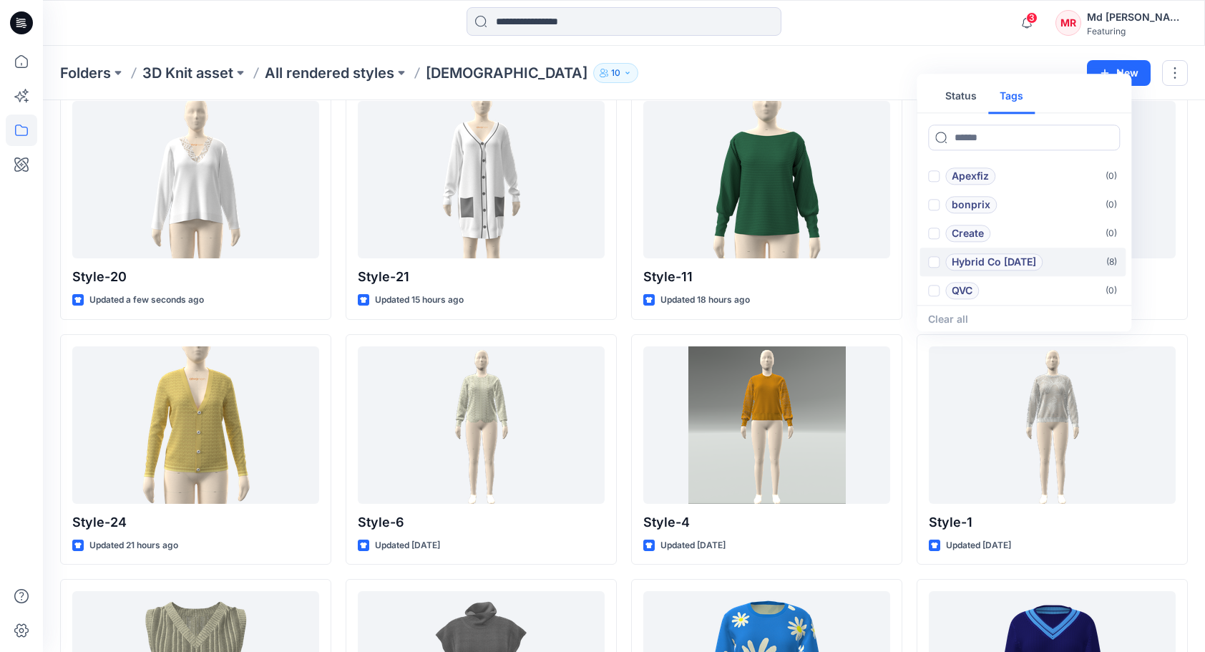
click at [1005, 260] on p "Hybrid Co Oct25" at bounding box center [994, 261] width 84 height 17
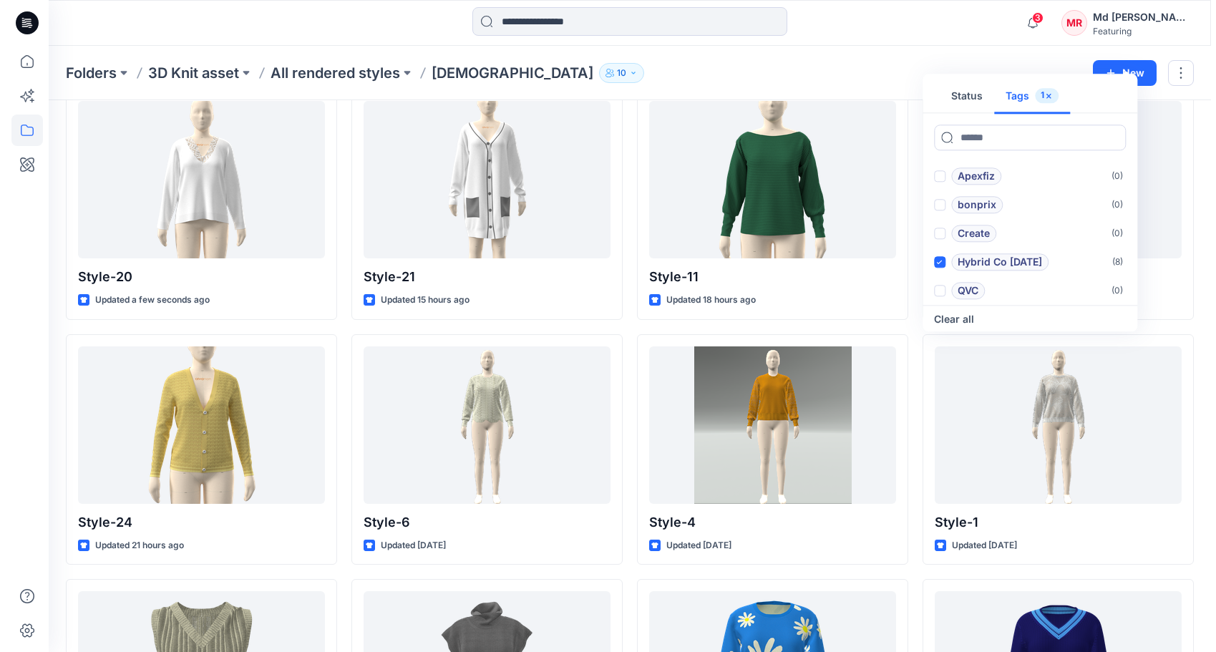
scroll to position [0, 0]
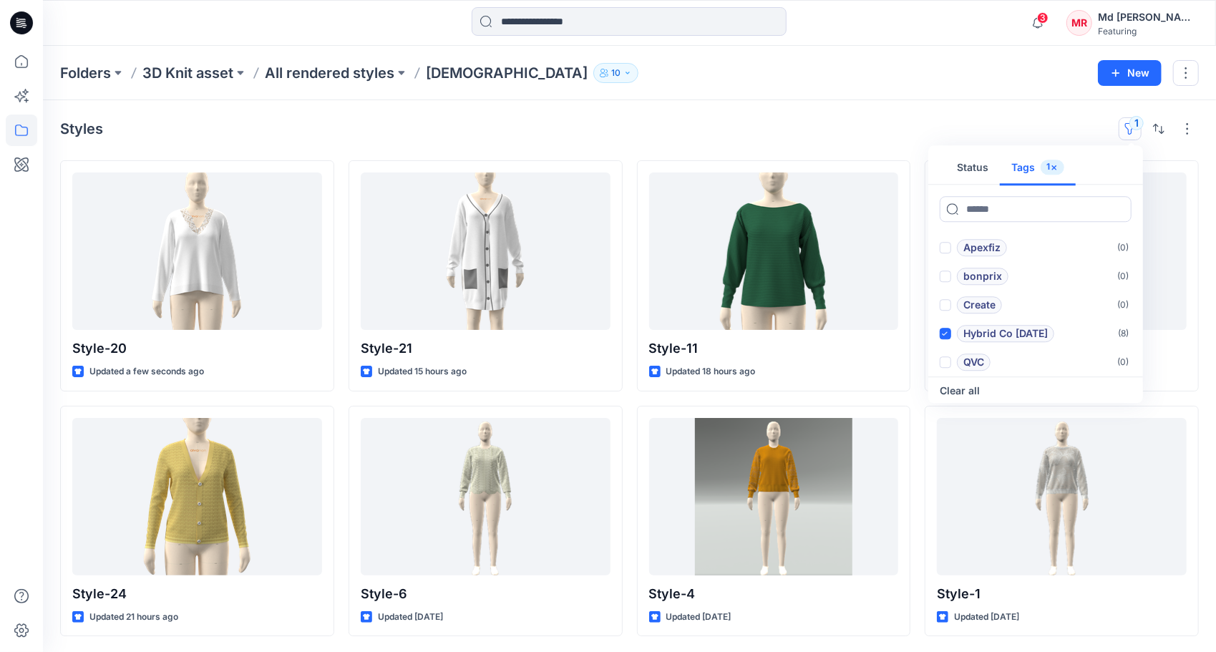
click at [882, 116] on div "Styles 1 Status Tags 1 Add 1101TPX ( 0 ) Add 1204TCX ( 0 ) Apexfiz ( 0 ) bonpri…" at bounding box center [629, 376] width 1173 height 553
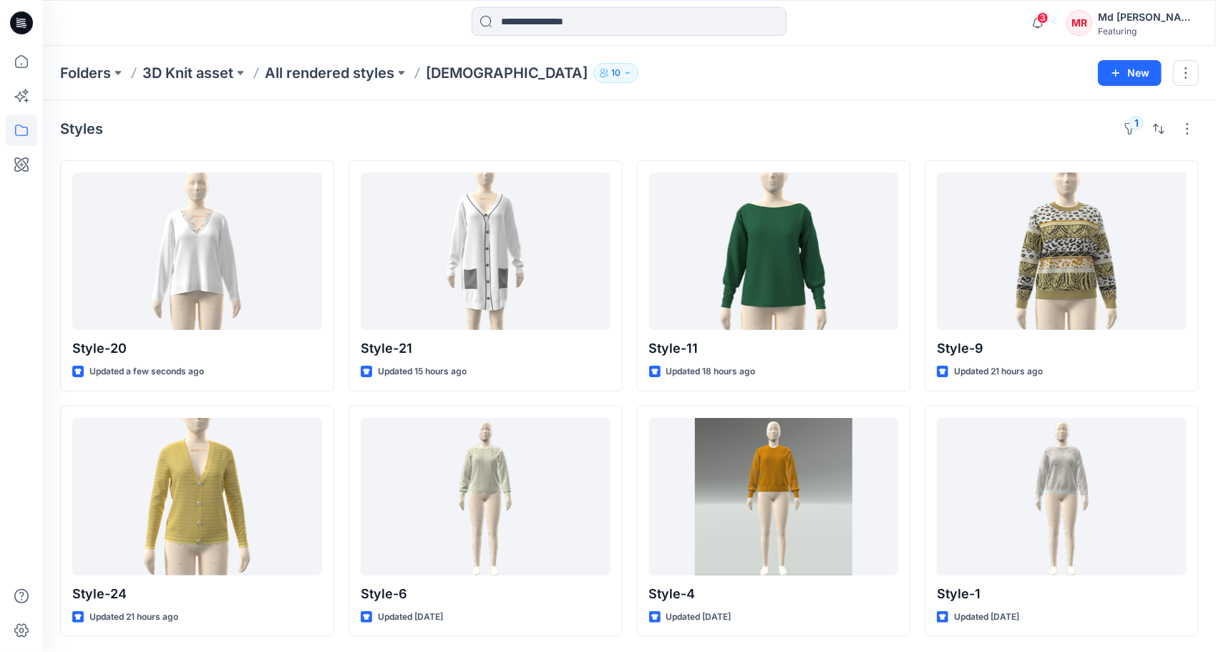
click at [707, 122] on div "Styles 1" at bounding box center [629, 128] width 1139 height 23
